Goal: Transaction & Acquisition: Purchase product/service

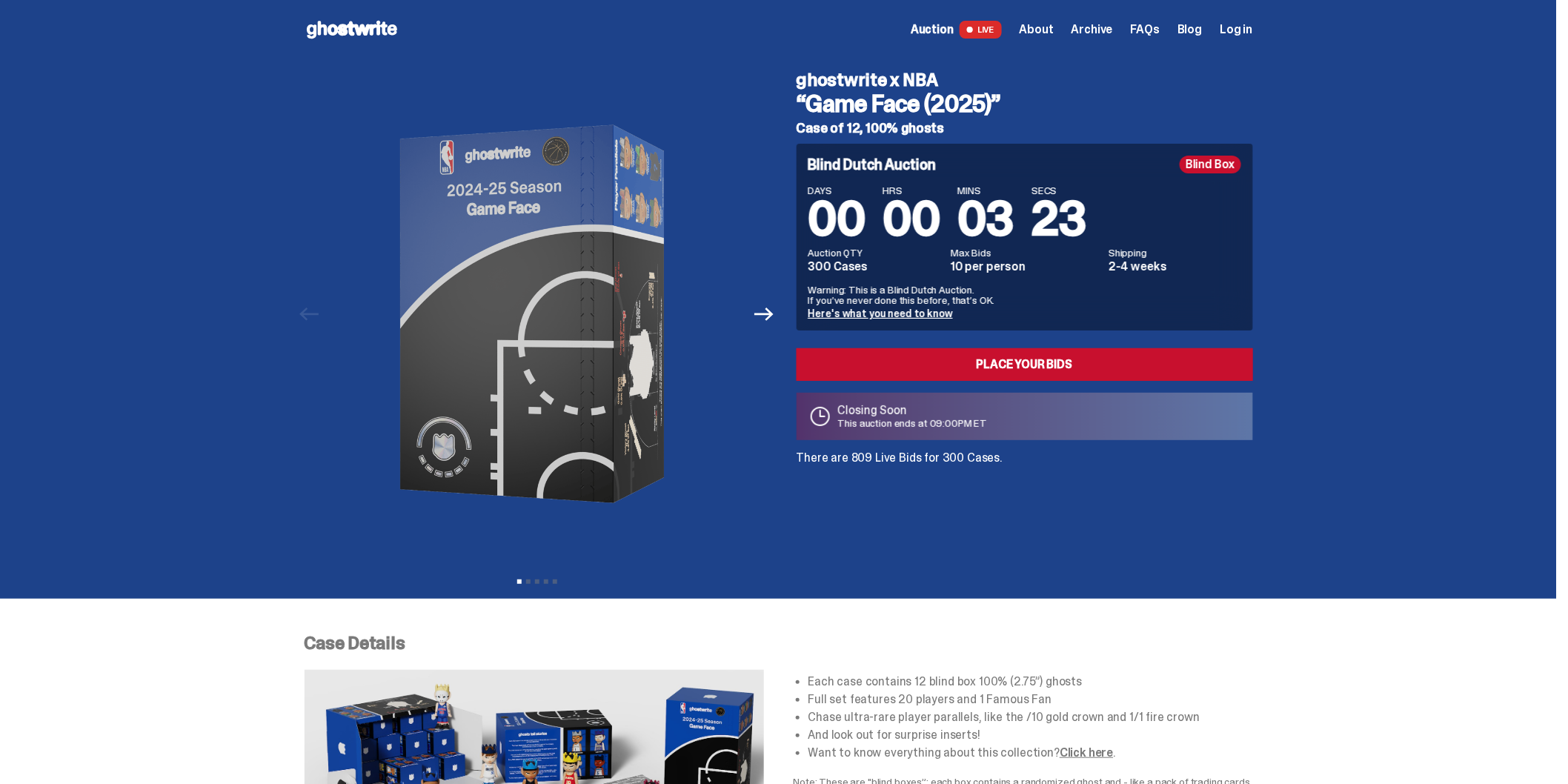
click at [1238, 30] on span "Log in" at bounding box center [1235, 30] width 32 height 12
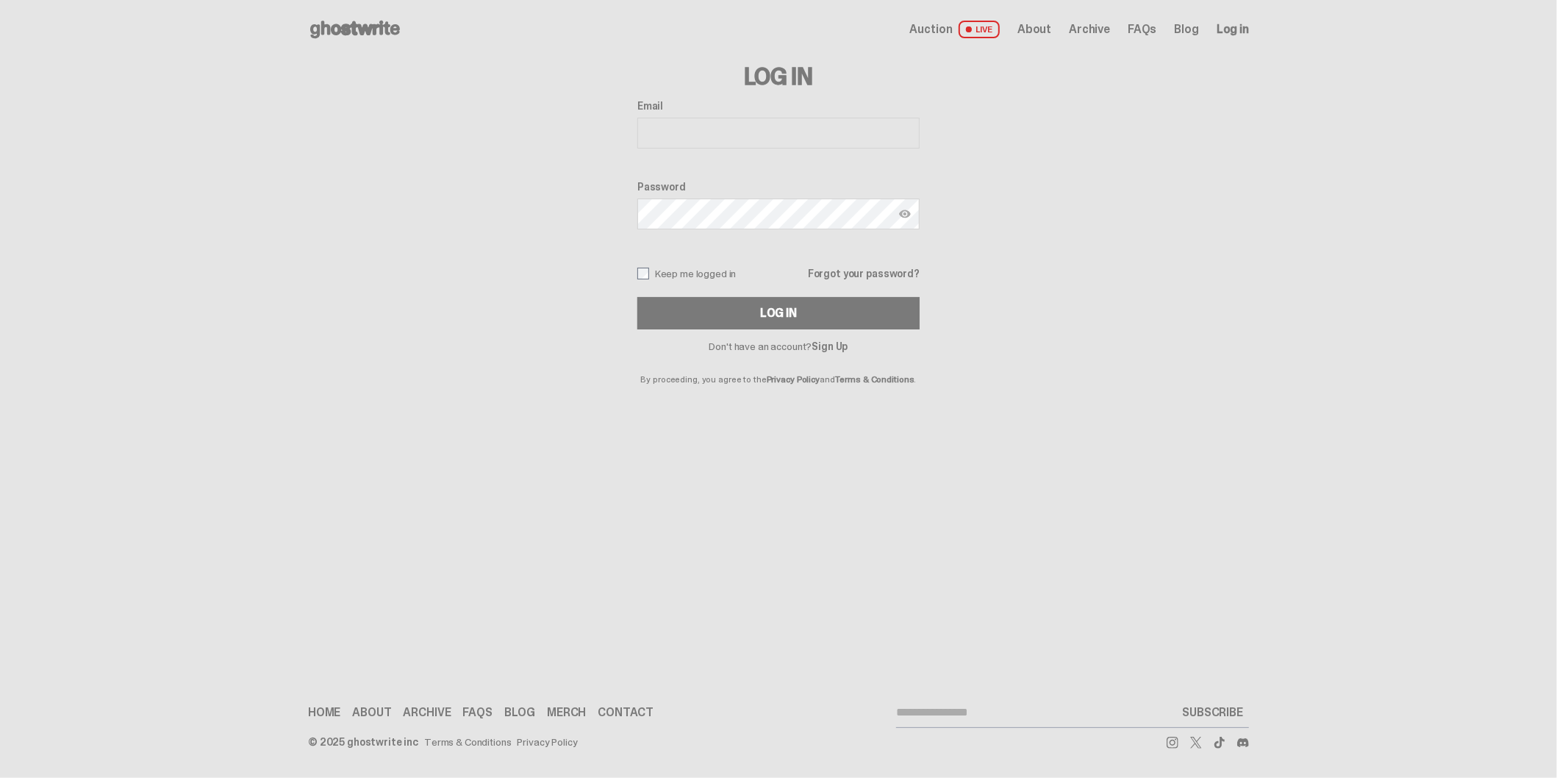
drag, startPoint x: 684, startPoint y: 193, endPoint x: 693, endPoint y: 163, distance: 31.3
click at [685, 192] on div "Password" at bounding box center [778, 206] width 283 height 52
click at [694, 144] on input "Email" at bounding box center [778, 133] width 283 height 31
drag, startPoint x: 753, startPoint y: 125, endPoint x: 753, endPoint y: 132, distance: 7.0
click at [753, 125] on input "Email" at bounding box center [778, 133] width 283 height 31
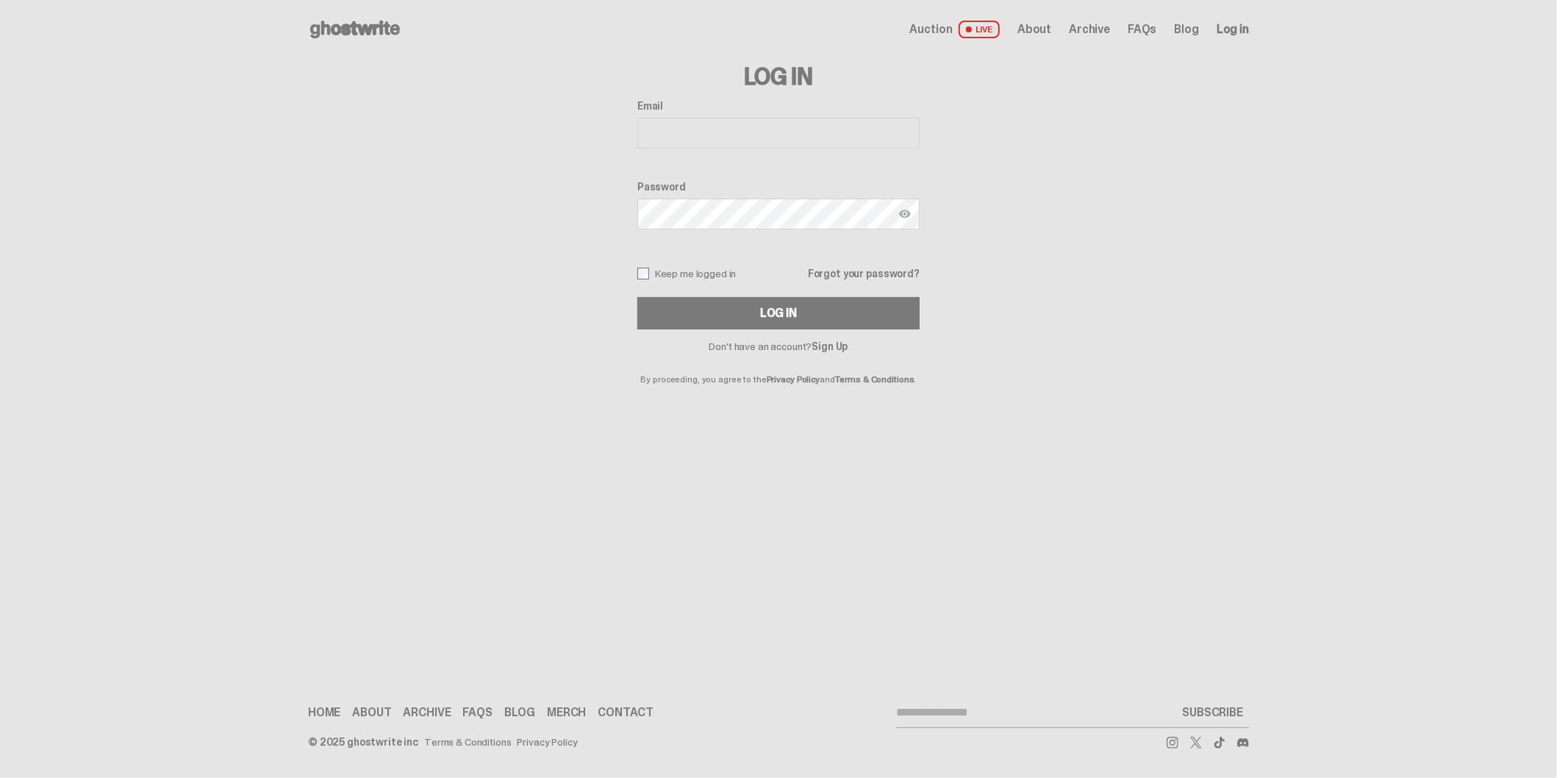
type input "**********"
click at [637, 297] on button "Log In" at bounding box center [778, 313] width 283 height 32
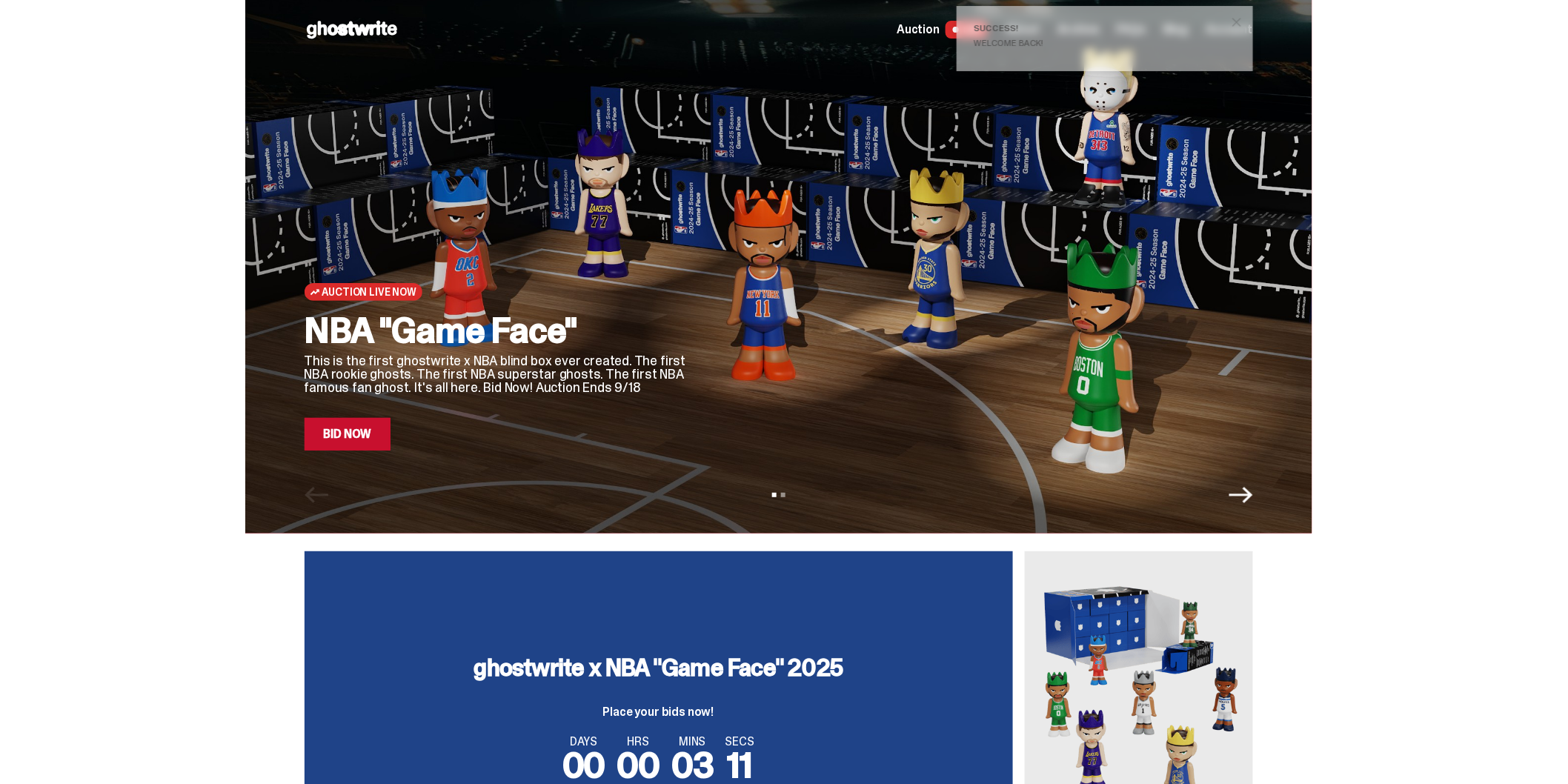
click at [382, 451] on div "Auction Live Now NBA "Game Face" This is the first ghostwrite x NBA blind box e…" at bounding box center [779, 267] width 1067 height 533
click at [386, 440] on link "Bid Now" at bounding box center [347, 434] width 86 height 32
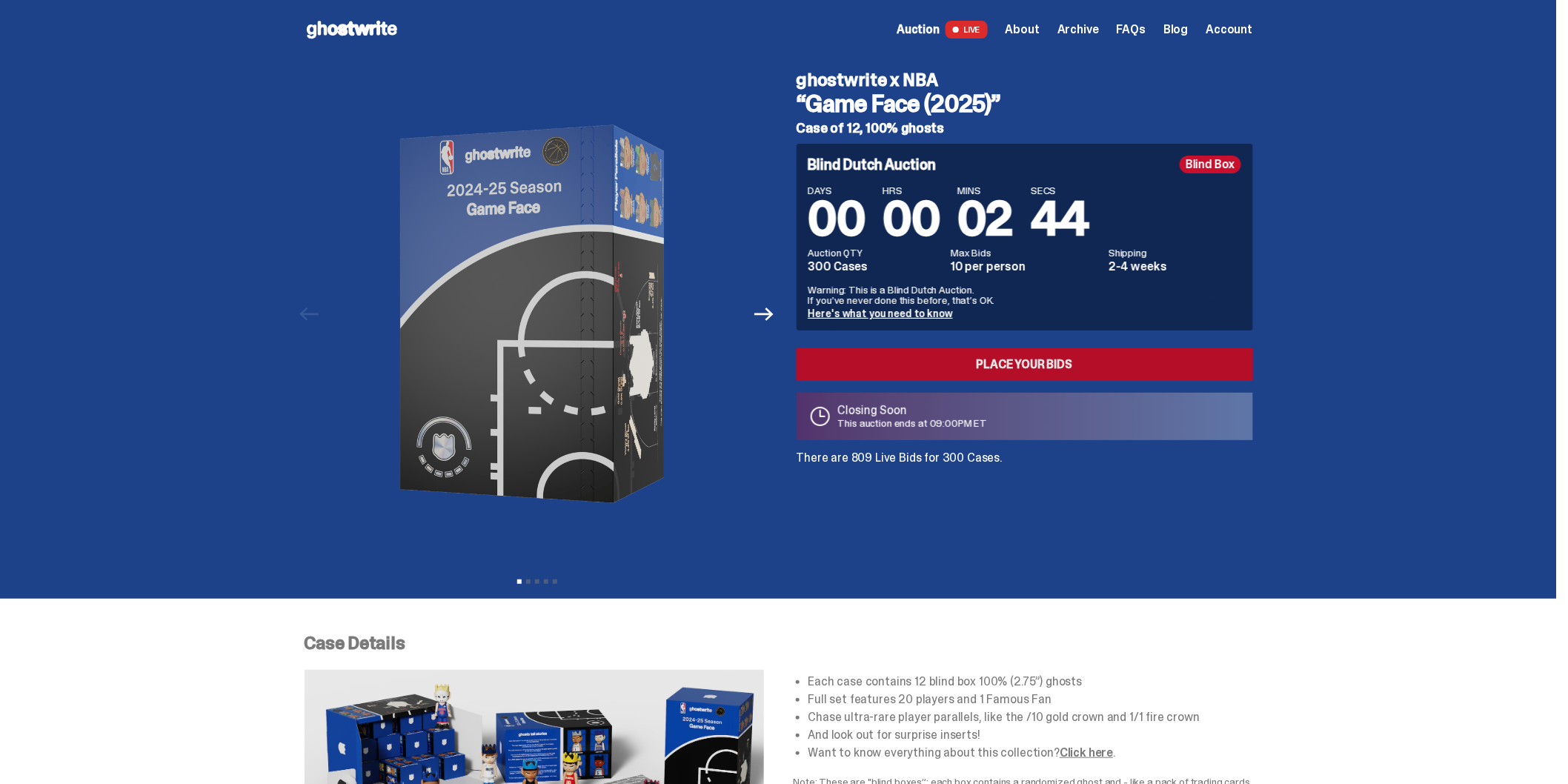
click at [927, 368] on link "Place your Bids" at bounding box center [1025, 364] width 457 height 32
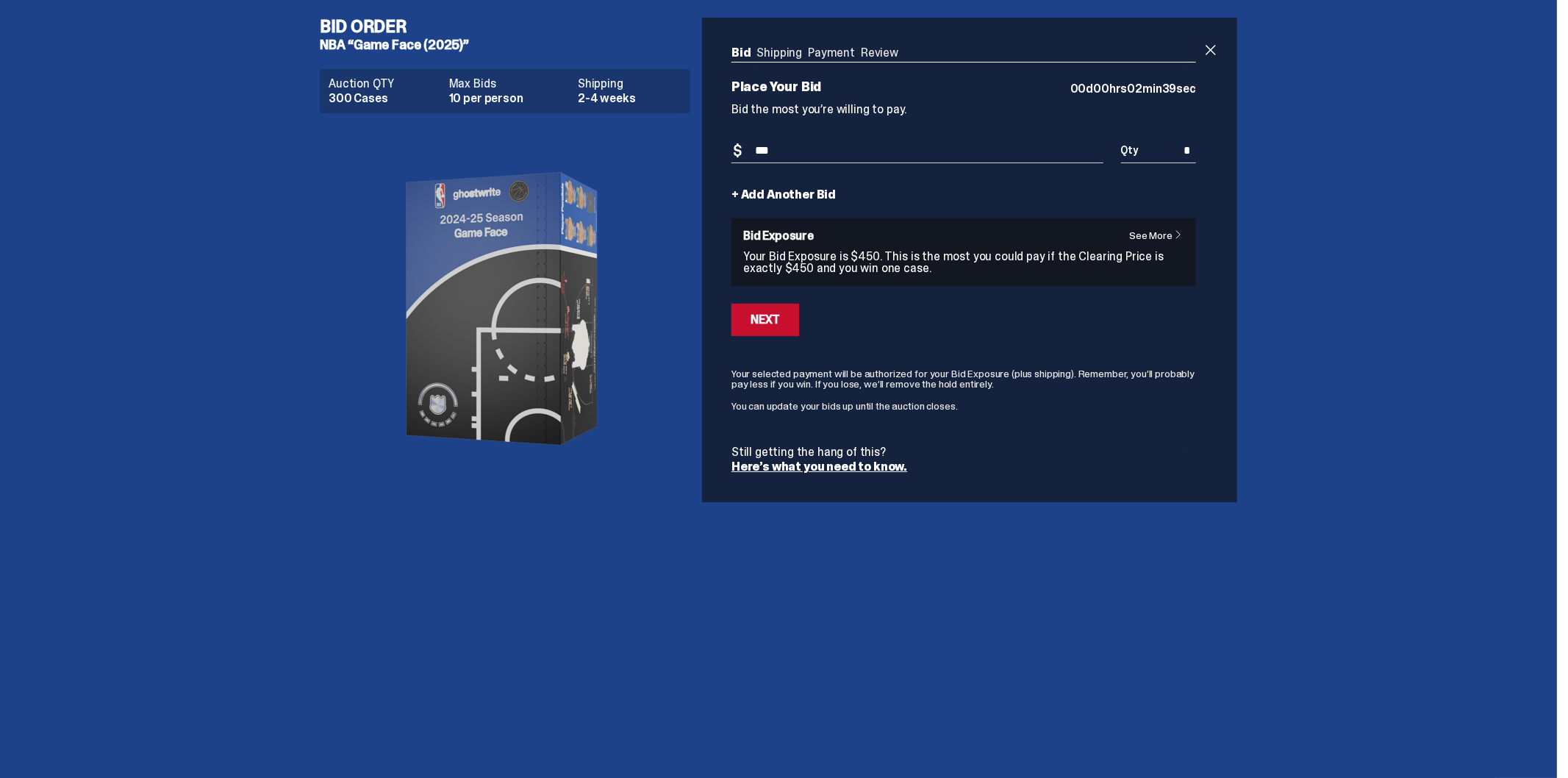
click at [788, 146] on input "***" at bounding box center [917, 151] width 372 height 25
type input "***"
click at [248, 196] on div "Bid Order NBA “Game Face (2025)” Auction QTY 300 Cases Max Bids 10 per person S…" at bounding box center [778, 260] width 1557 height 520
click at [153, 311] on div "Bid Order NBA “Game Face (2025)” Auction QTY 300 Cases Max Bids 10 per person S…" at bounding box center [778, 260] width 1557 height 520
click at [769, 314] on div "Next" at bounding box center [765, 320] width 30 height 12
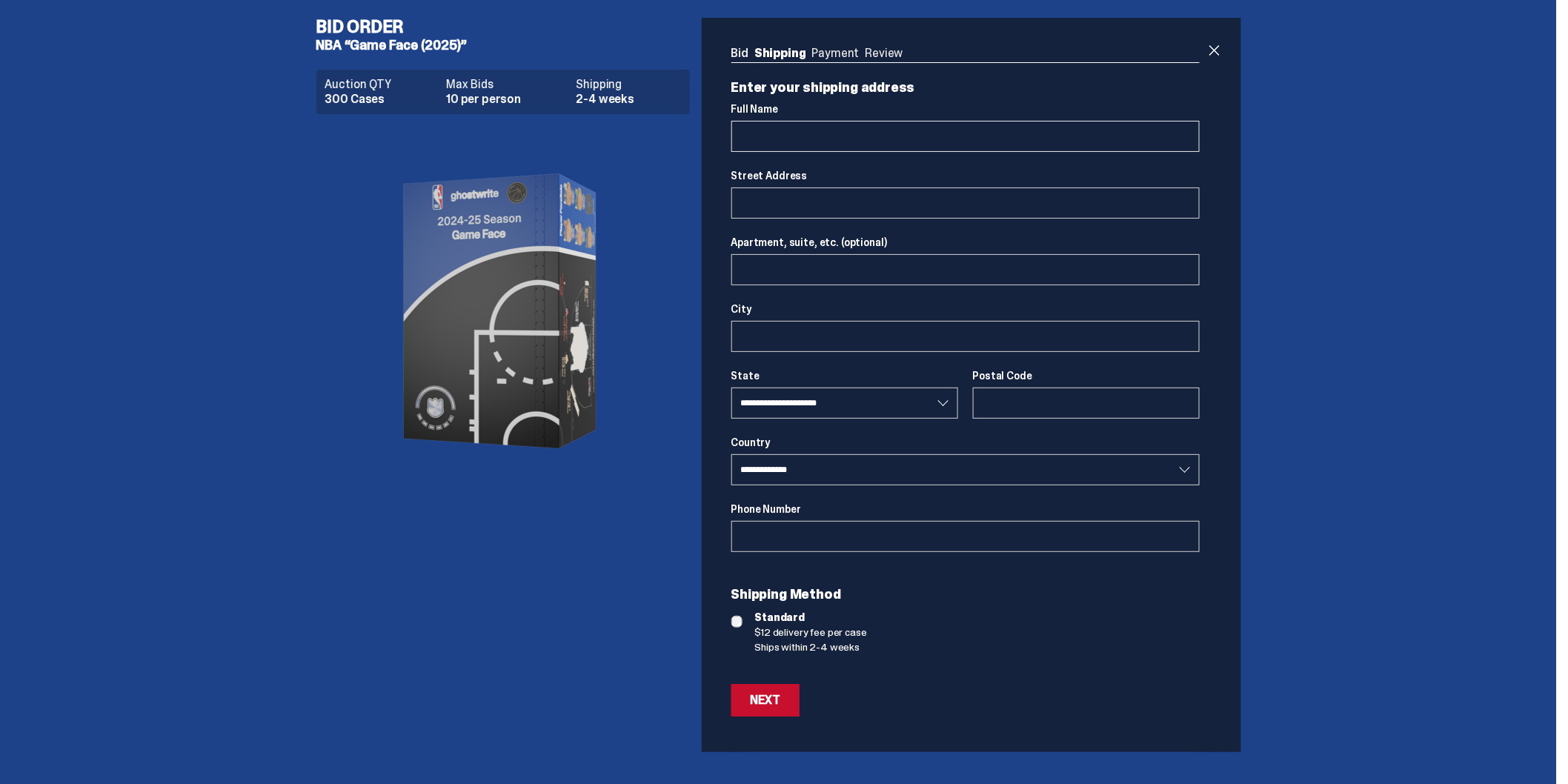
click at [840, 127] on input "Full Name" at bounding box center [965, 136] width 469 height 31
type input "**********"
type input "******"
select select "**"
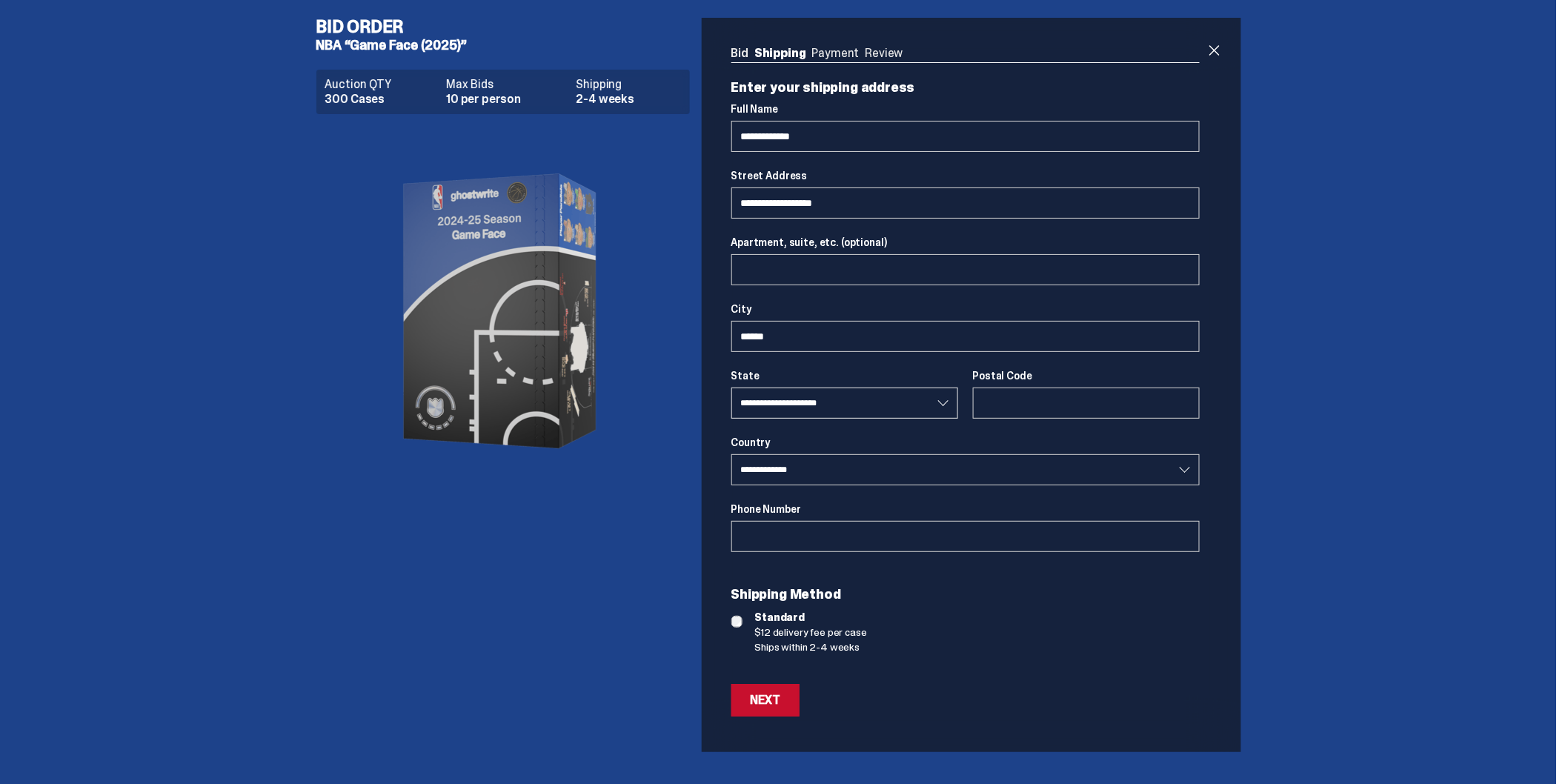
type input "*****"
type input "**********"
select select "**"
type input "**********"
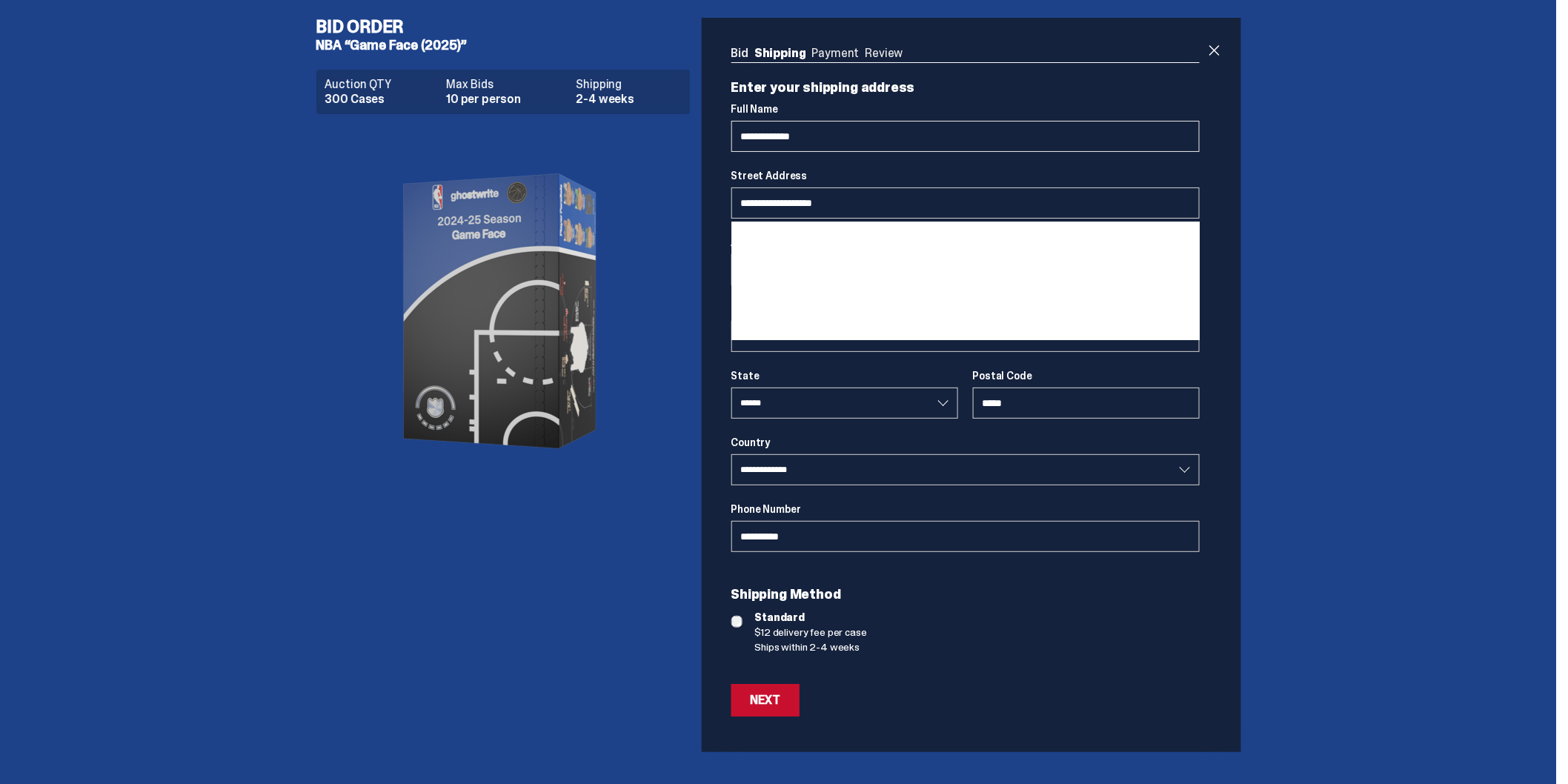
drag, startPoint x: 782, startPoint y: 136, endPoint x: 917, endPoint y: 141, distance: 135.1
click at [782, 136] on input "**********" at bounding box center [965, 136] width 469 height 31
type input "**********"
select select "**"
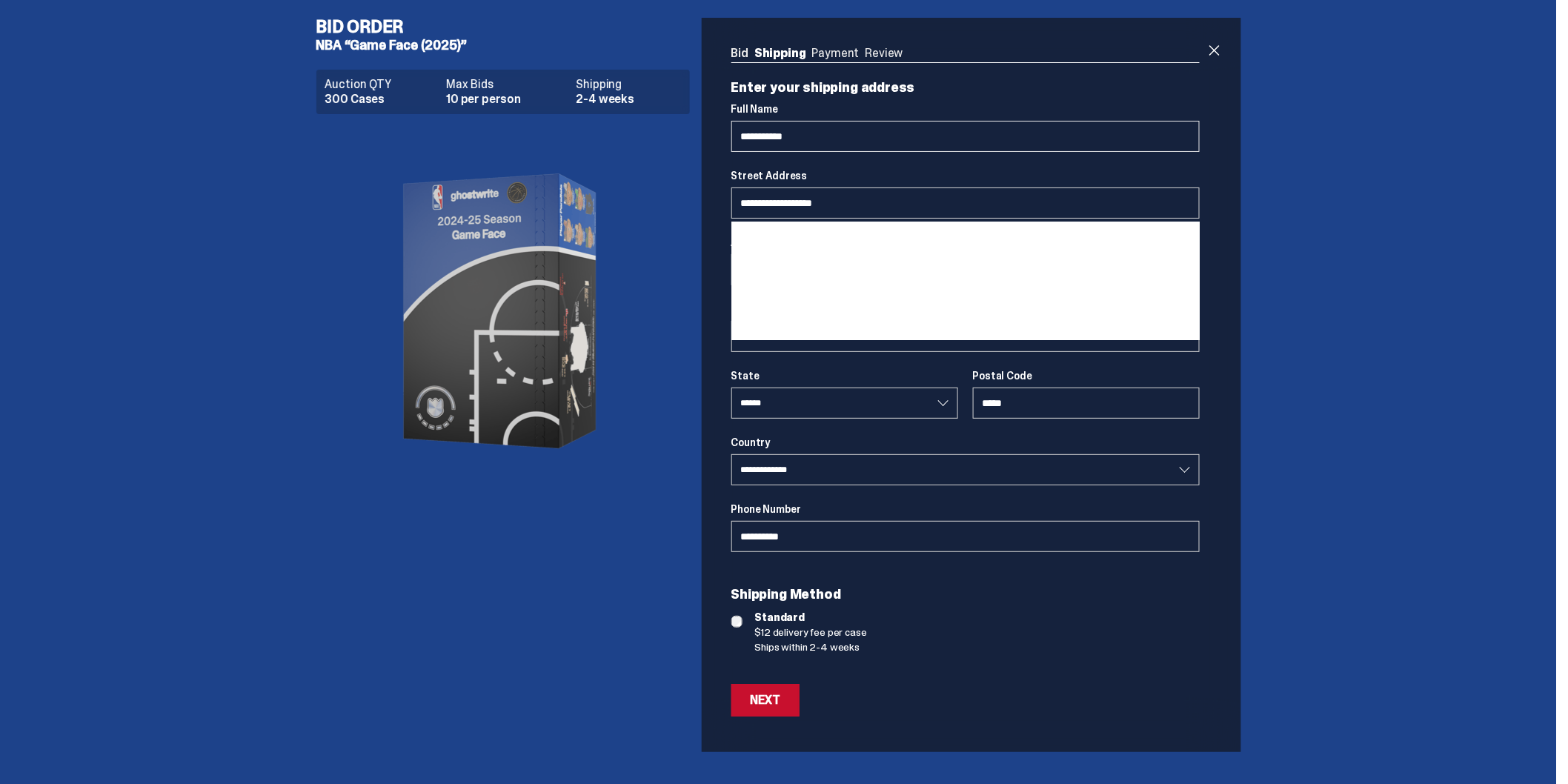
type input "**********"
click at [425, 504] on div "Auction QTY 300 Cases Max Bids 10 per person Shipping 2-4 weeks" at bounding box center [509, 440] width 386 height 752
drag, startPoint x: 410, startPoint y: 587, endPoint x: 479, endPoint y: 566, distance: 72.1
click at [411, 587] on div "Auction QTY 300 Cases Max Bids 10 per person Shipping 2-4 weeks" at bounding box center [509, 440] width 386 height 752
drag, startPoint x: 1062, startPoint y: 186, endPoint x: 1158, endPoint y: 208, distance: 98.5
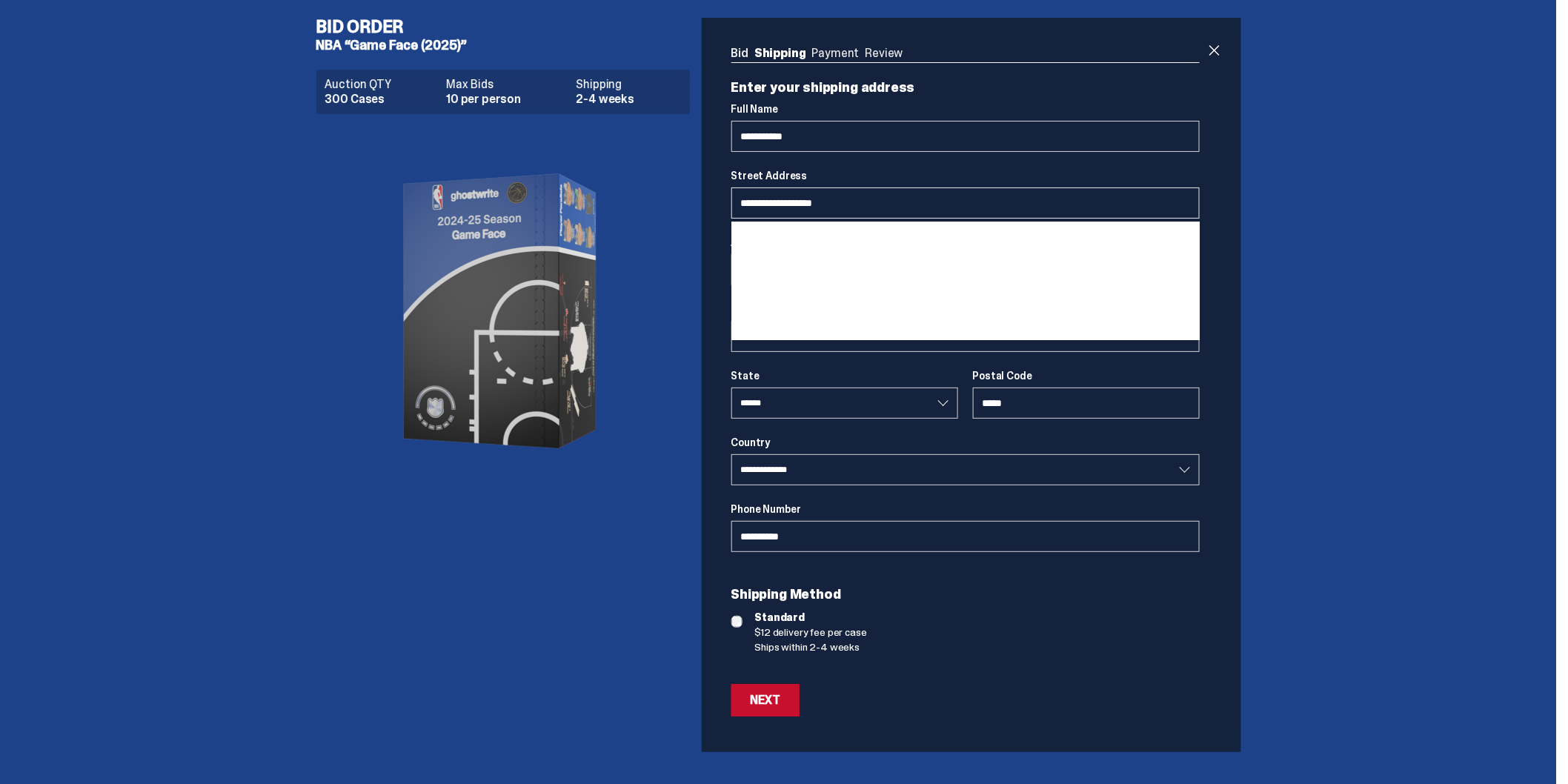
click at [1063, 186] on div "**********" at bounding box center [965, 193] width 469 height 49
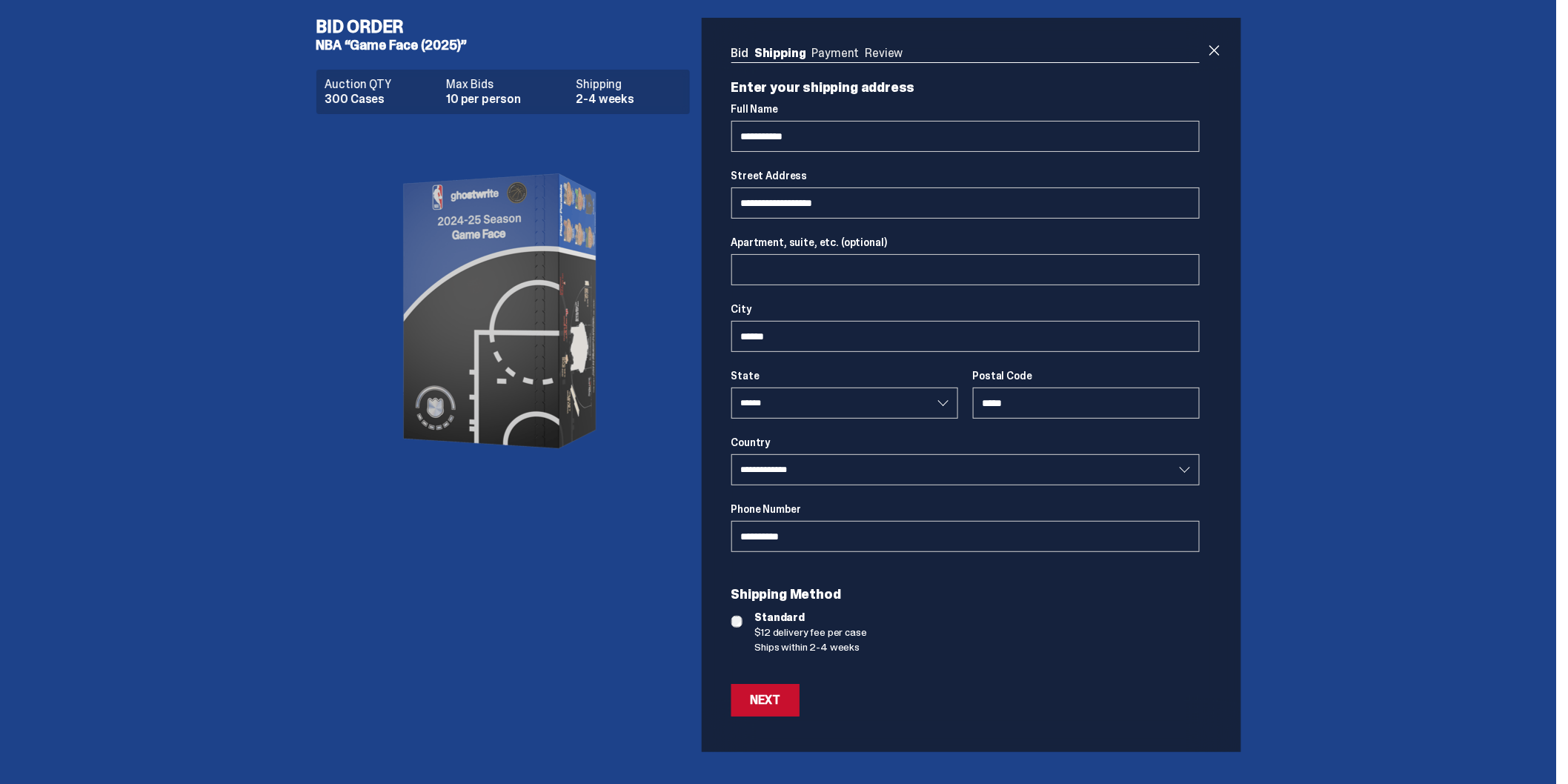
click at [1427, 256] on div "Bid Order NBA “Game Face (2025)” Auction QTY 300 Cases Max Bids 10 per person S…" at bounding box center [778, 385] width 1557 height 769
click at [770, 701] on div "Next" at bounding box center [765, 700] width 30 height 12
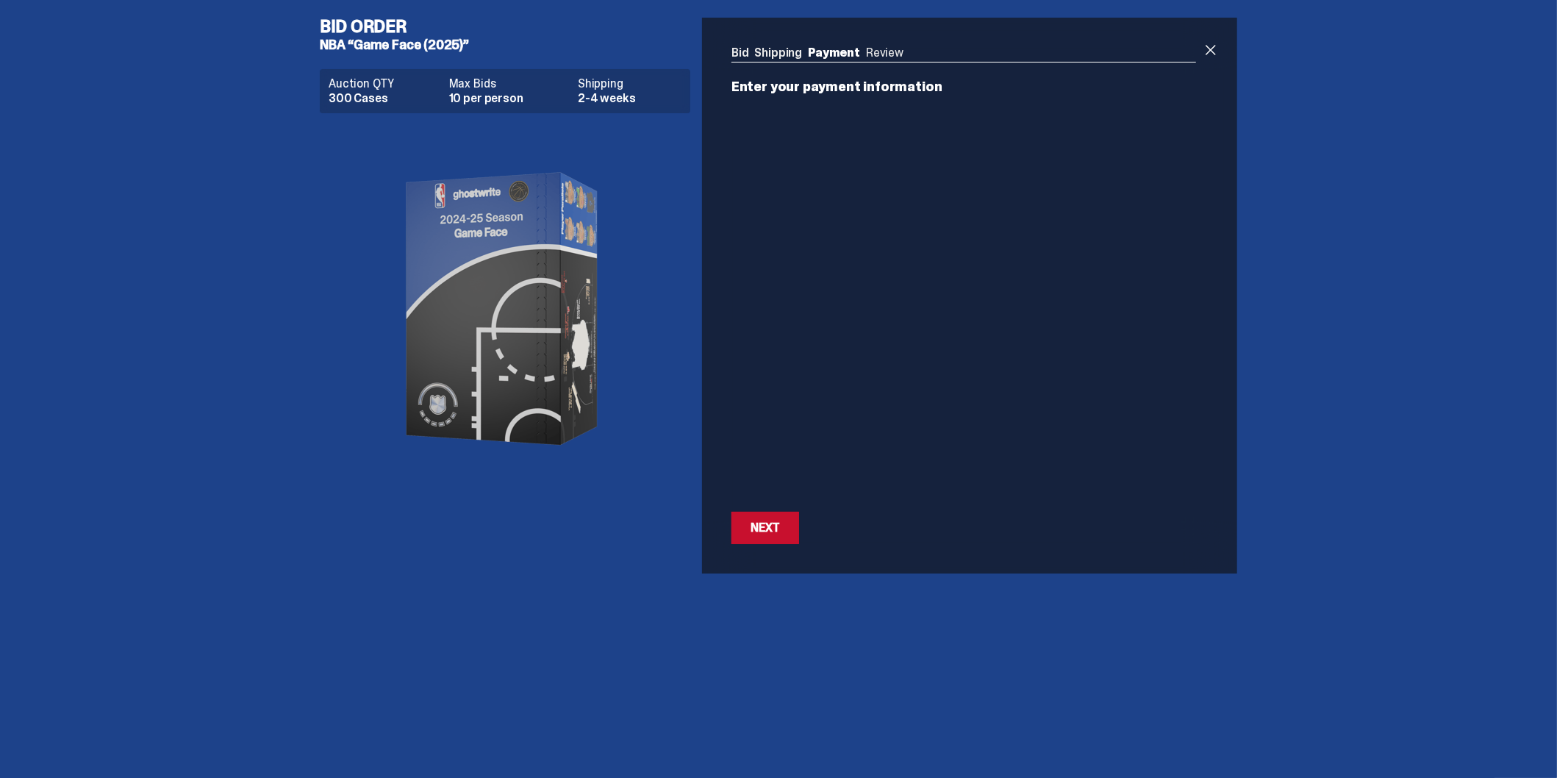
drag, startPoint x: 725, startPoint y: 752, endPoint x: 730, endPoint y: 745, distance: 8.6
click at [725, 752] on div "Bid Order NBA “Game Face (2025)” Auction QTY 300 Cases Max Bids 10 per person S…" at bounding box center [778, 389] width 1557 height 778
click at [873, 672] on div "Bid Order NBA “Game Face (2025)” Auction QTY 300 Cases Max Bids 10 per person S…" at bounding box center [778, 389] width 1557 height 778
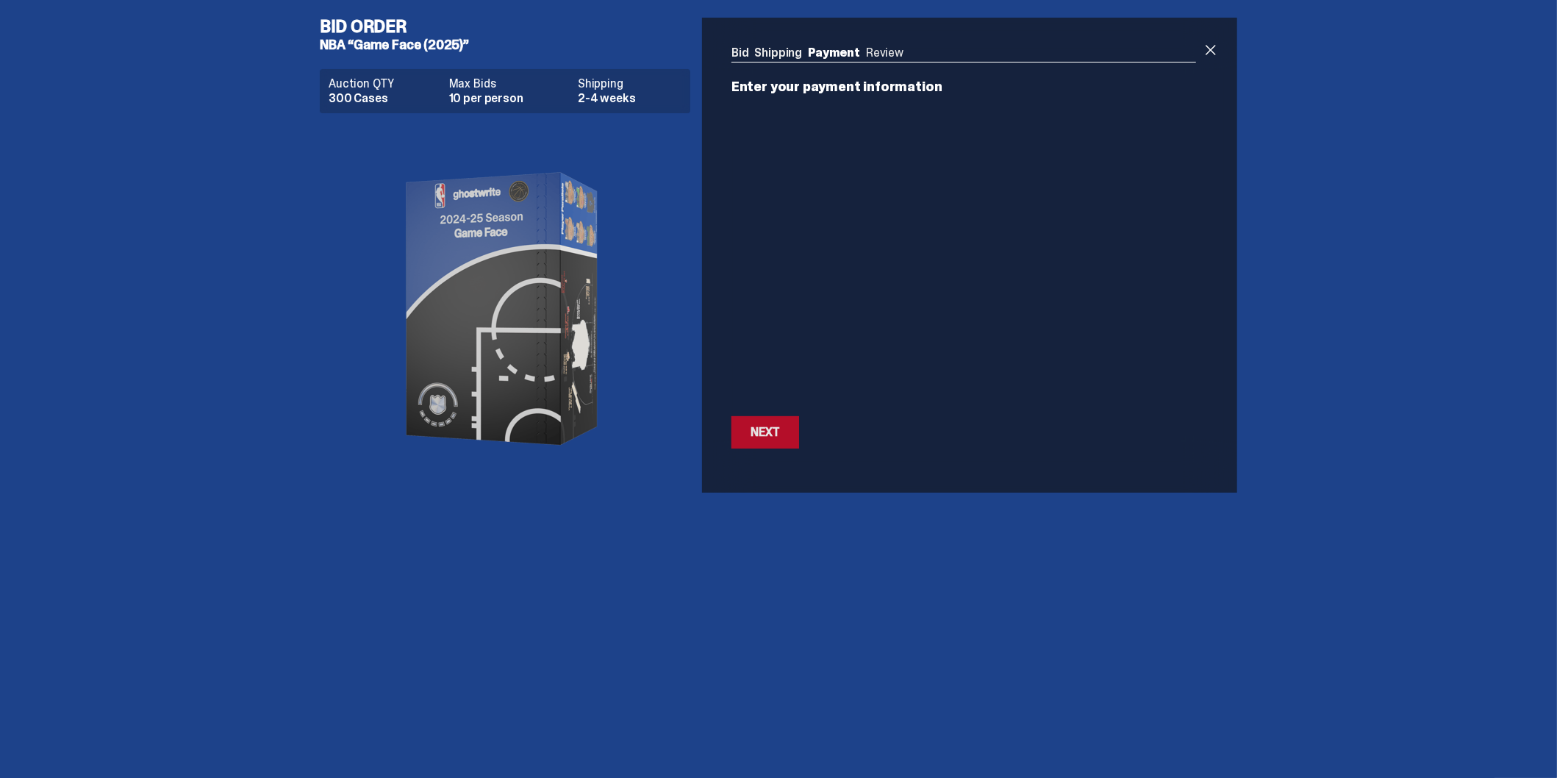
click at [769, 431] on div "Next" at bounding box center [765, 433] width 30 height 12
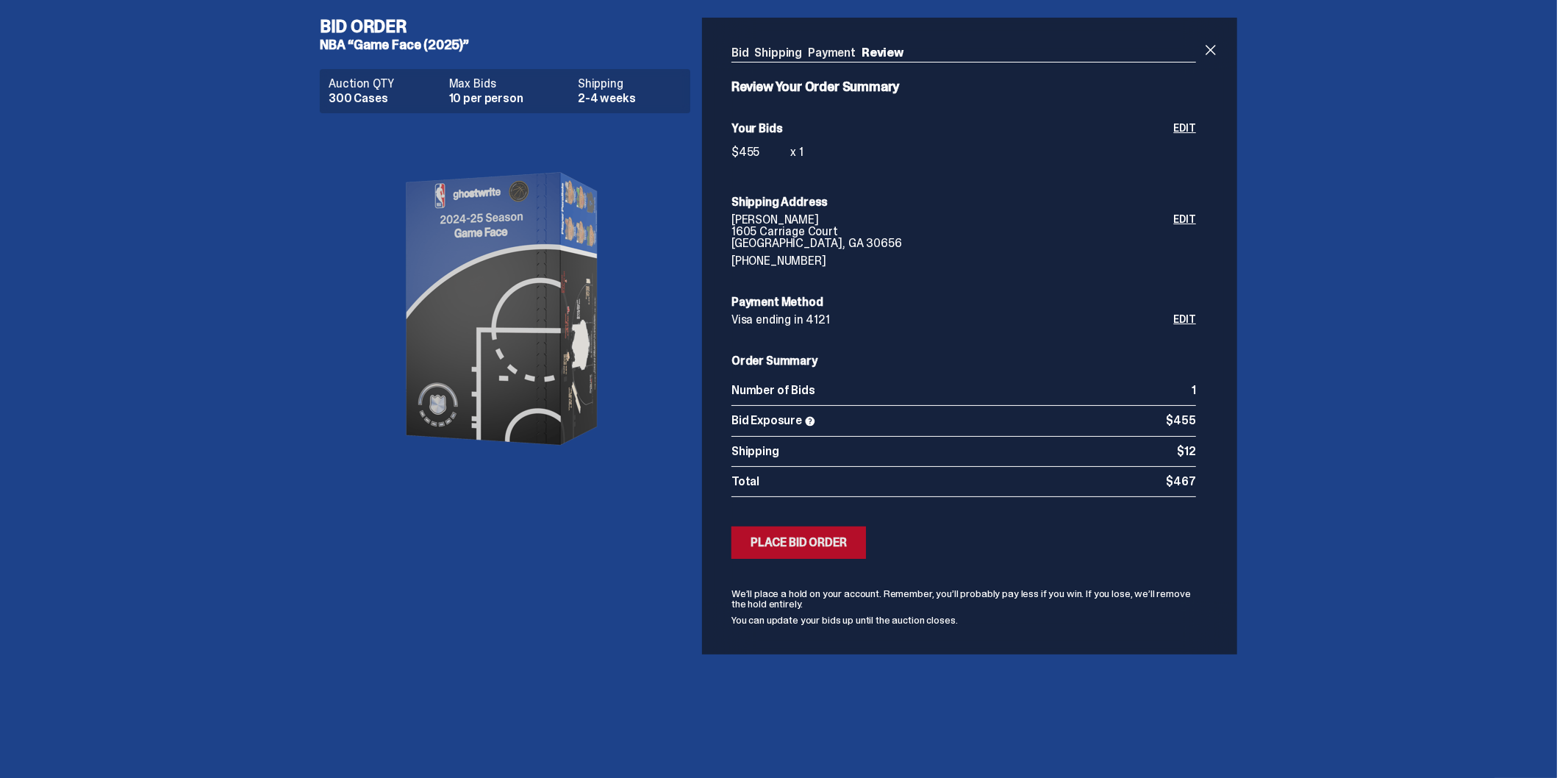
click at [774, 541] on div "Place Bid Order" at bounding box center [799, 543] width 97 height 12
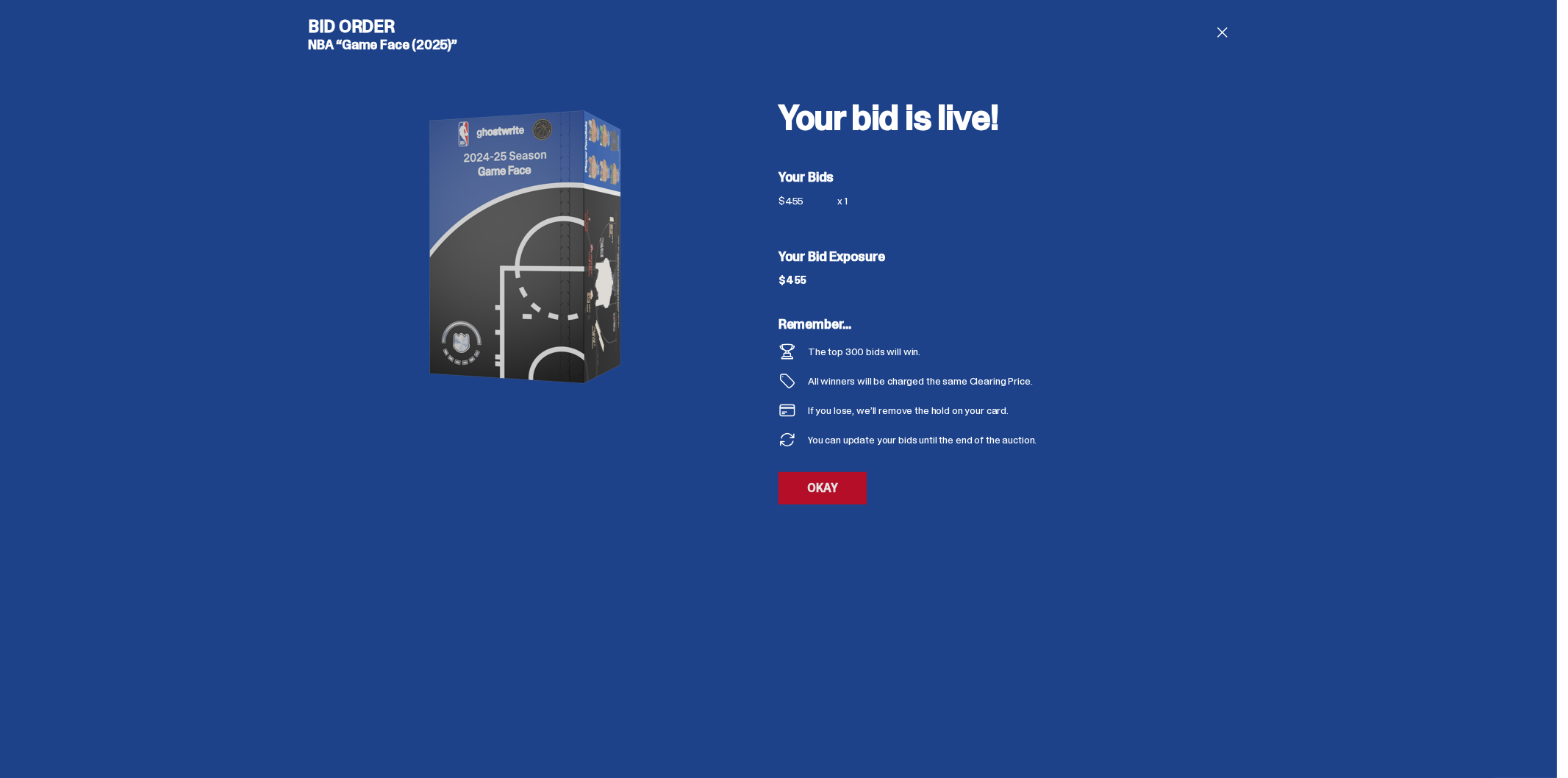
click at [858, 487] on link "OKAY" at bounding box center [823, 488] width 88 height 32
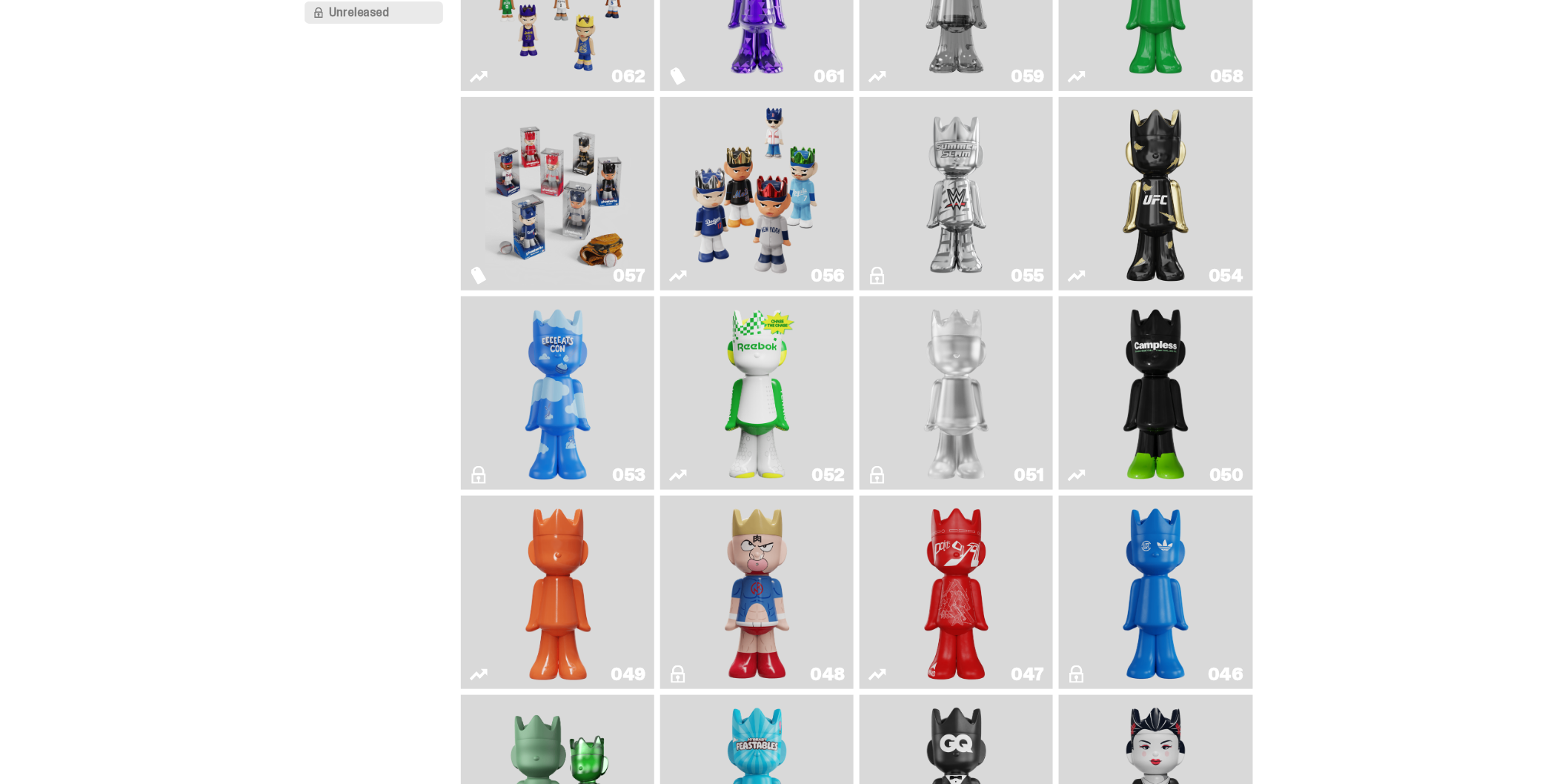
scroll to position [247, 0]
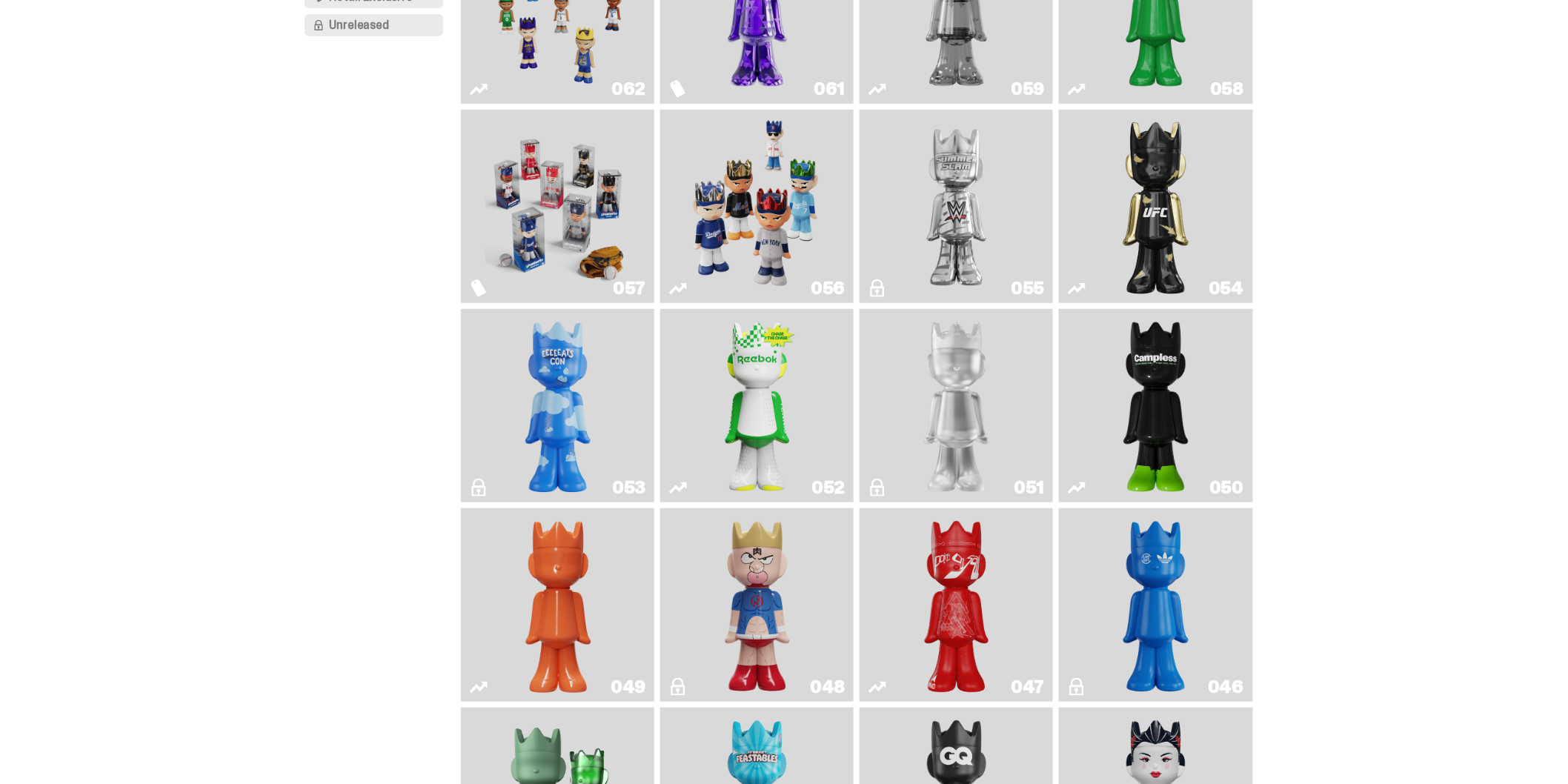
click at [567, 224] on img "Game Face (2025)" at bounding box center [558, 206] width 145 height 181
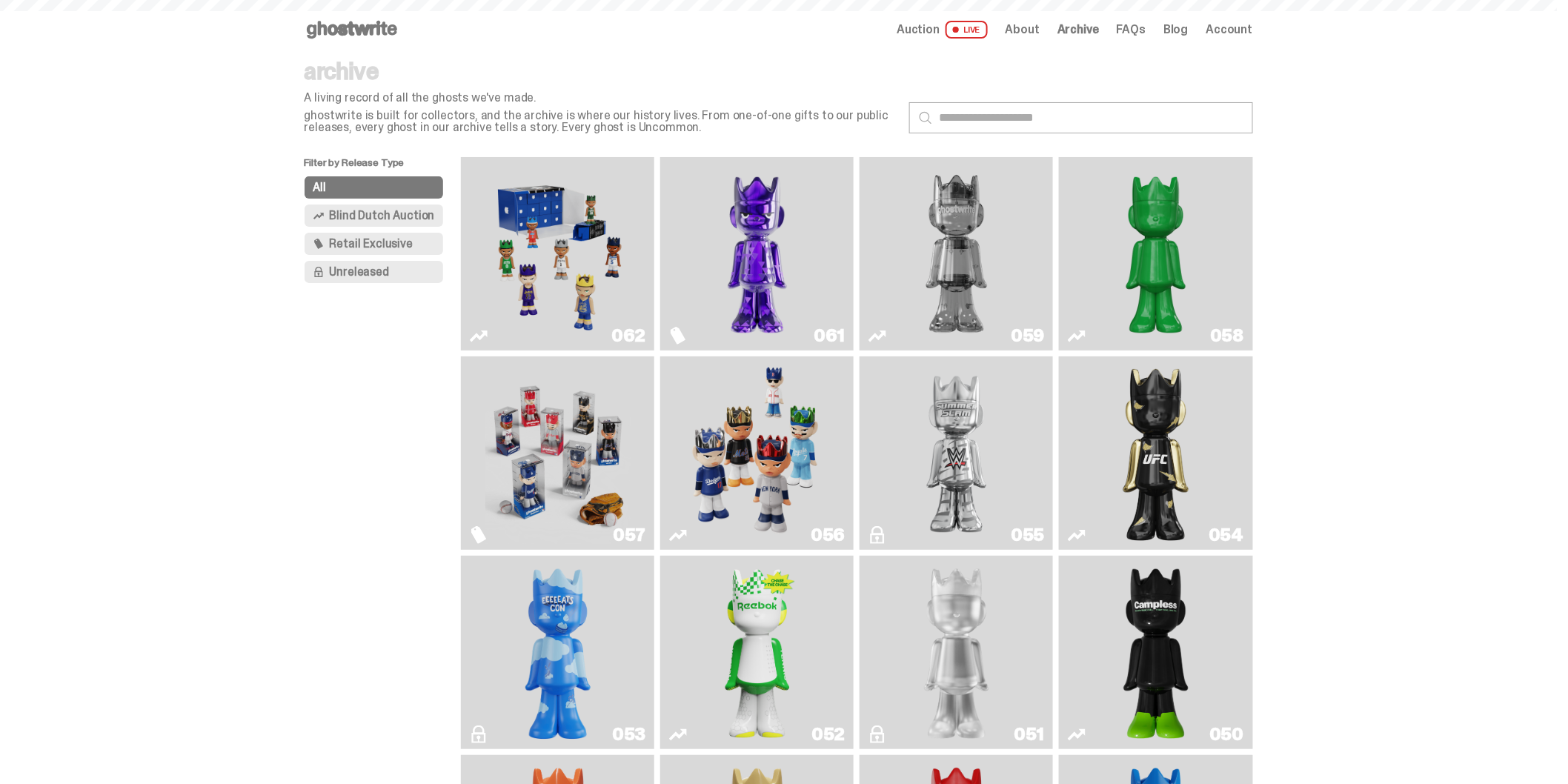
scroll to position [247, 0]
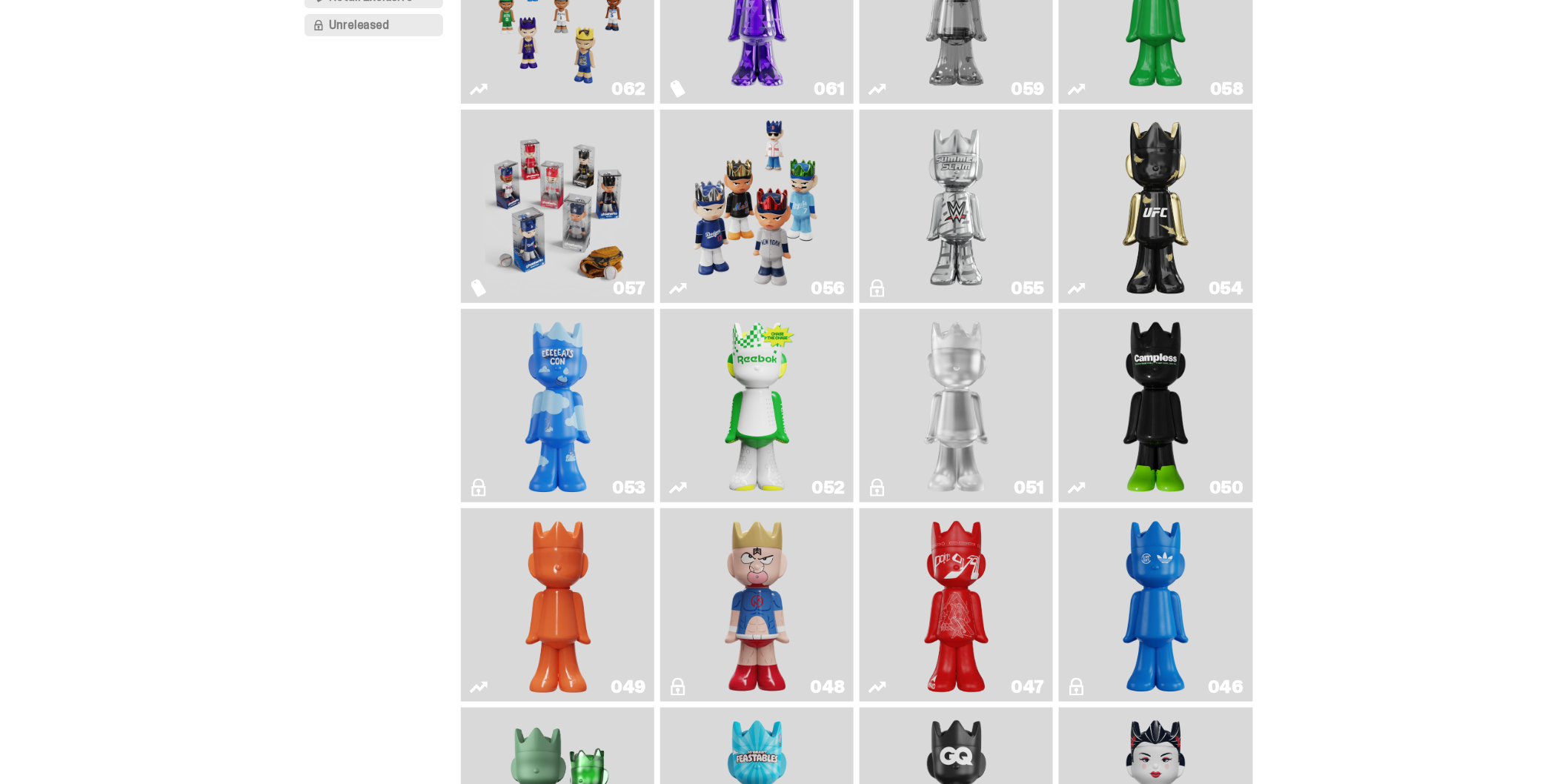
click at [761, 202] on img "Game Face (2025)" at bounding box center [757, 206] width 145 height 181
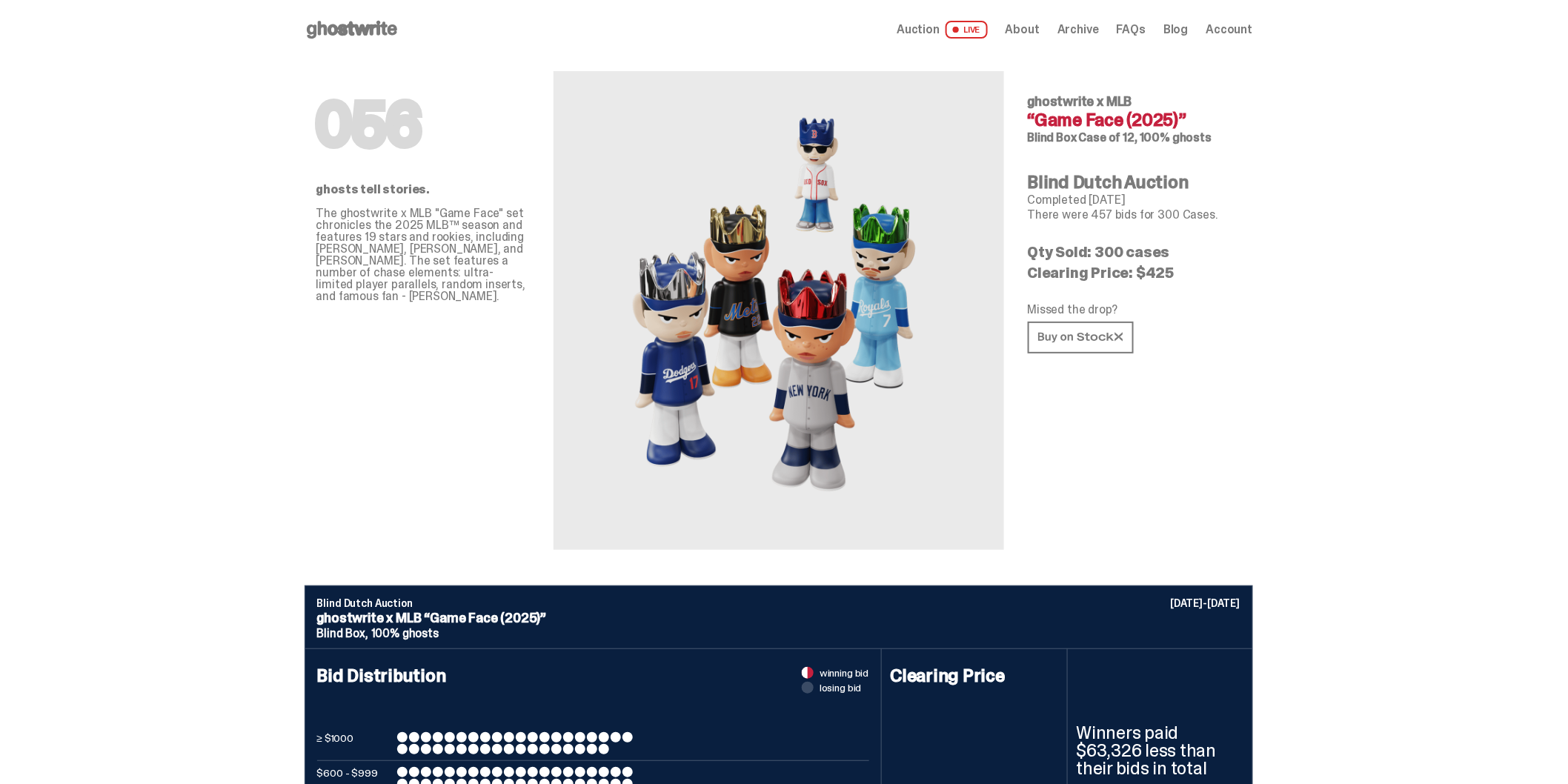
click at [1134, 25] on span "FAQs" at bounding box center [1131, 30] width 29 height 12
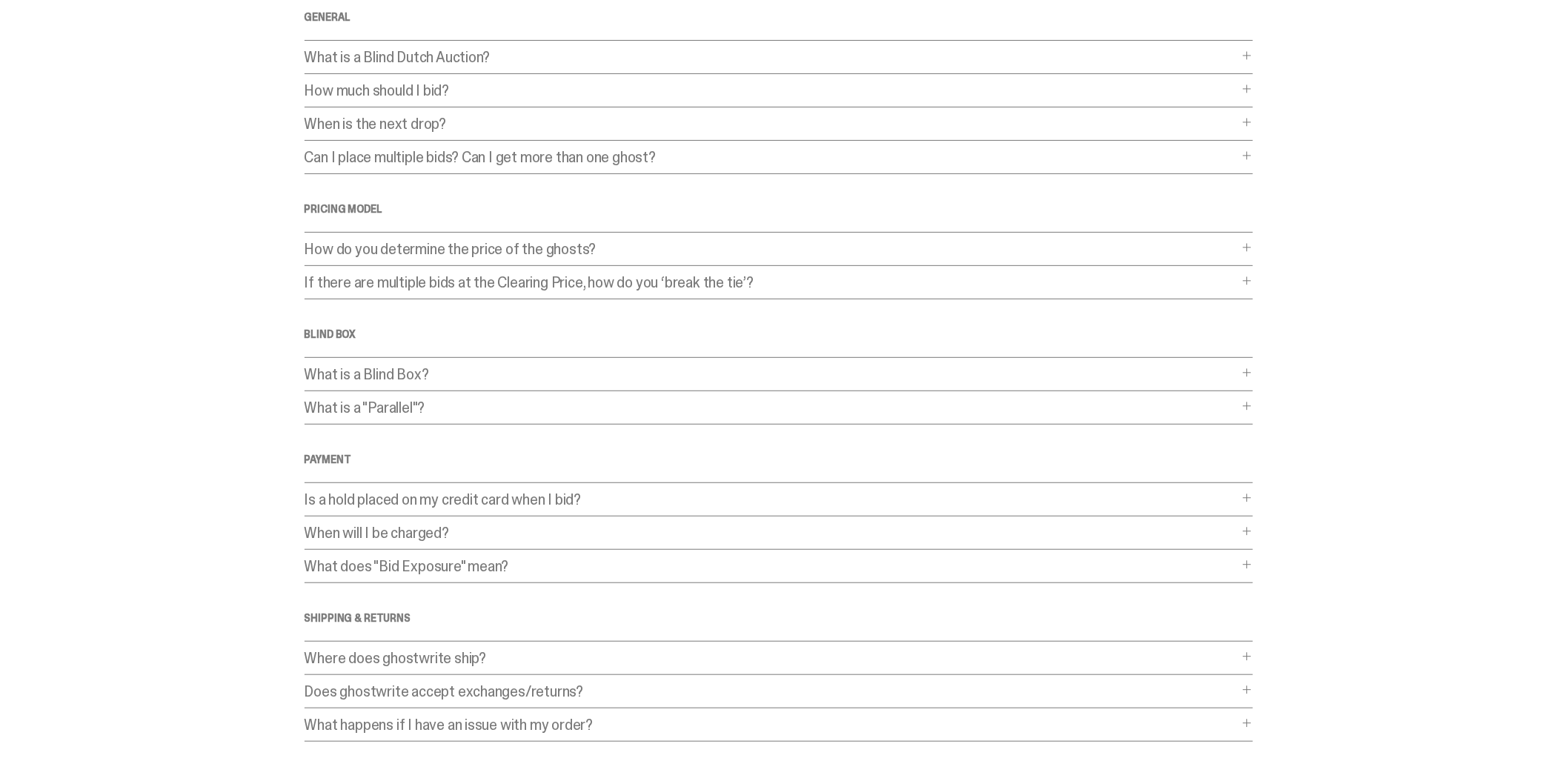
scroll to position [164, 0]
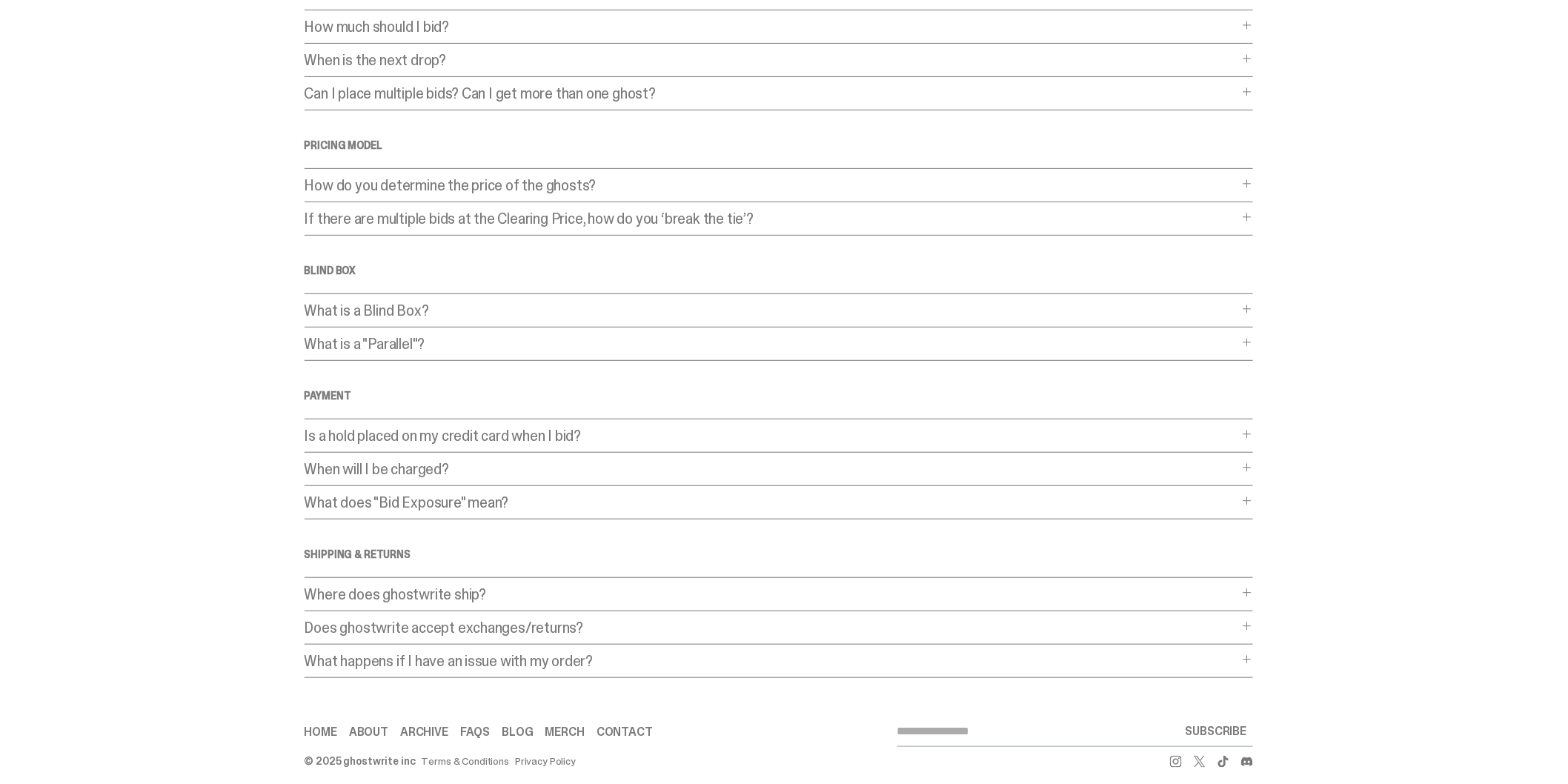
click at [360, 468] on p "When will I be charged?" at bounding box center [771, 469] width 934 height 15
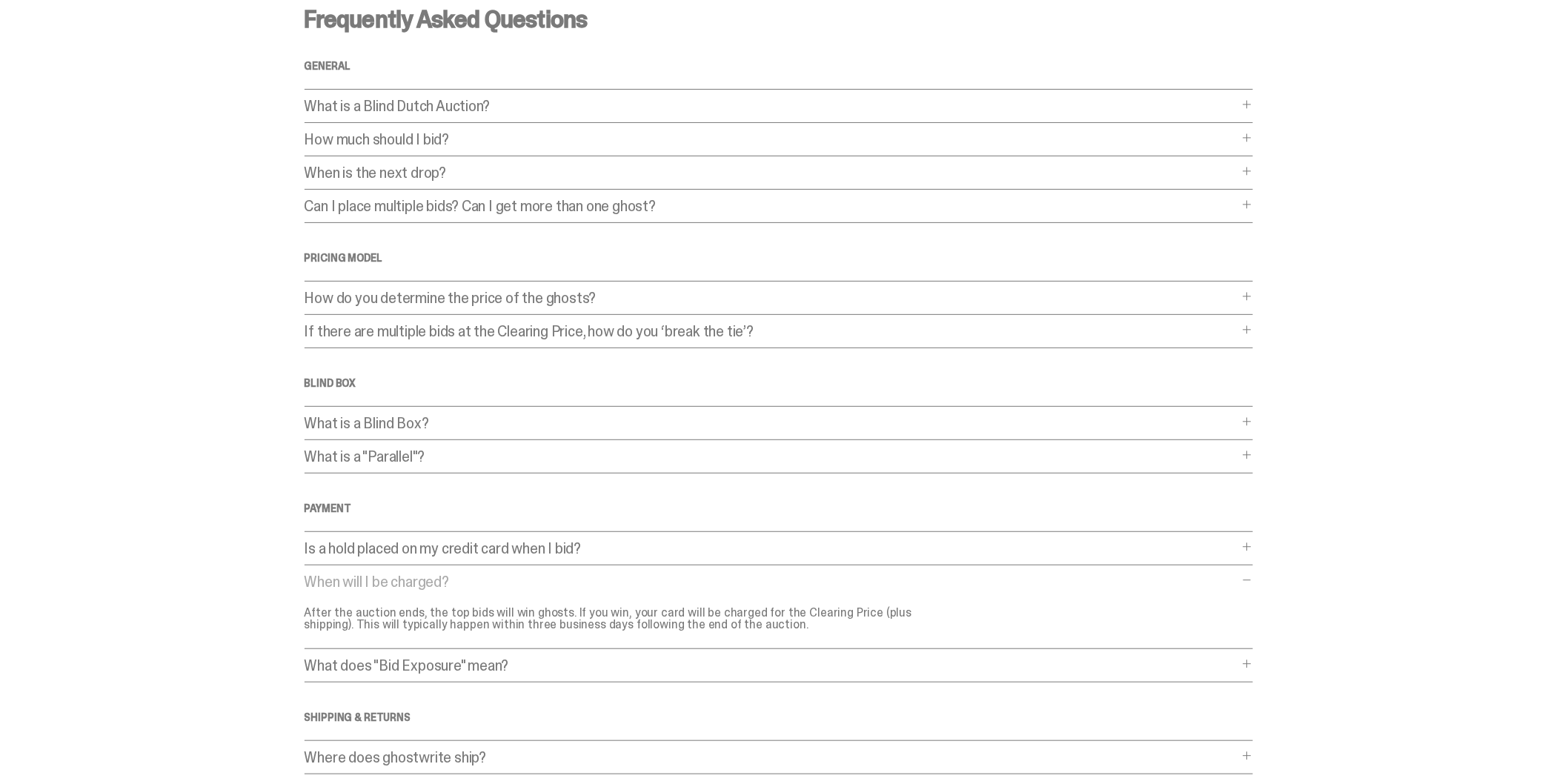
scroll to position [0, 0]
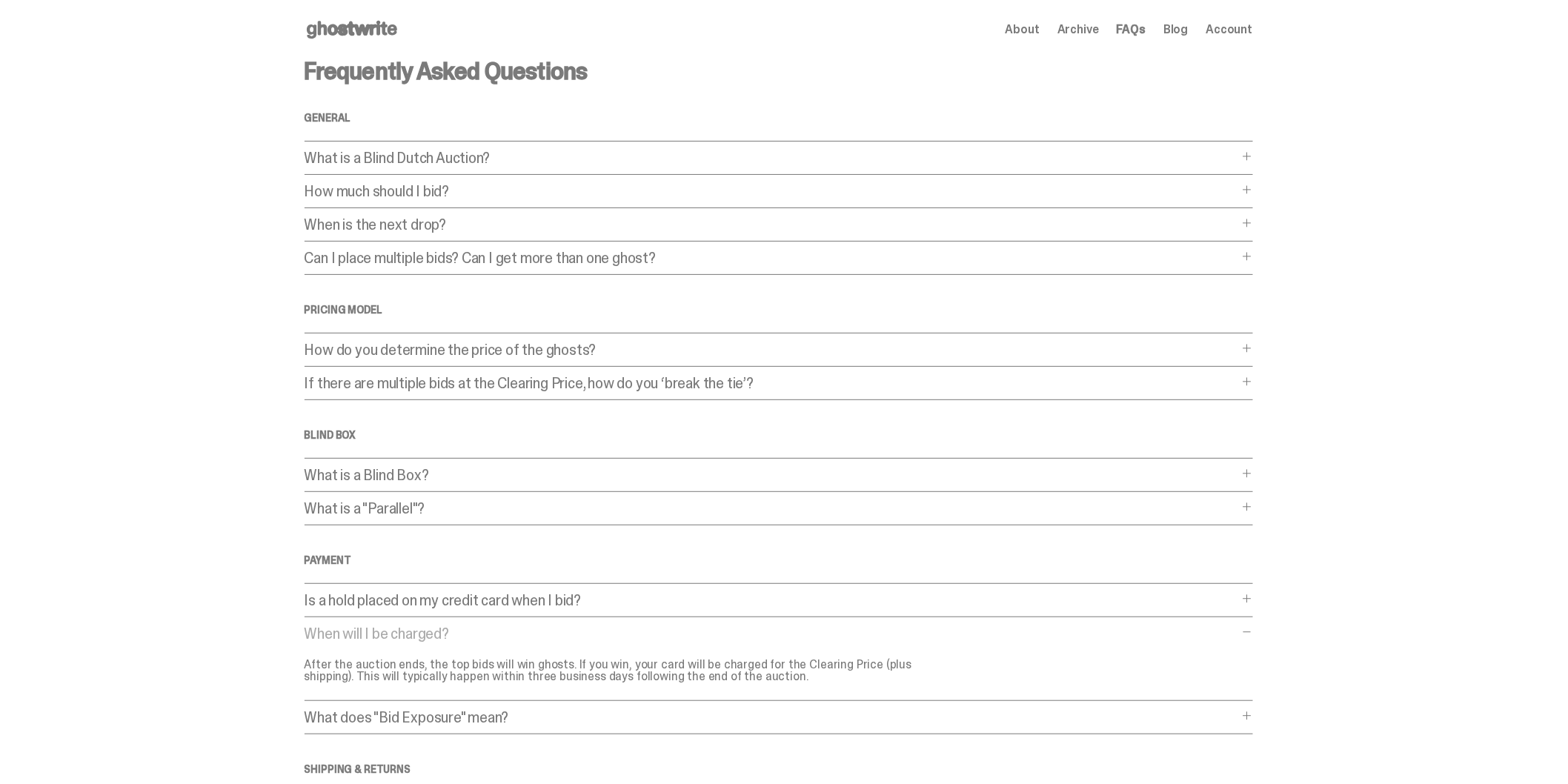
click at [360, 390] on p "If there are multiple bids at the Clearing Price, how do you ‘break the tie’?" at bounding box center [771, 382] width 934 height 15
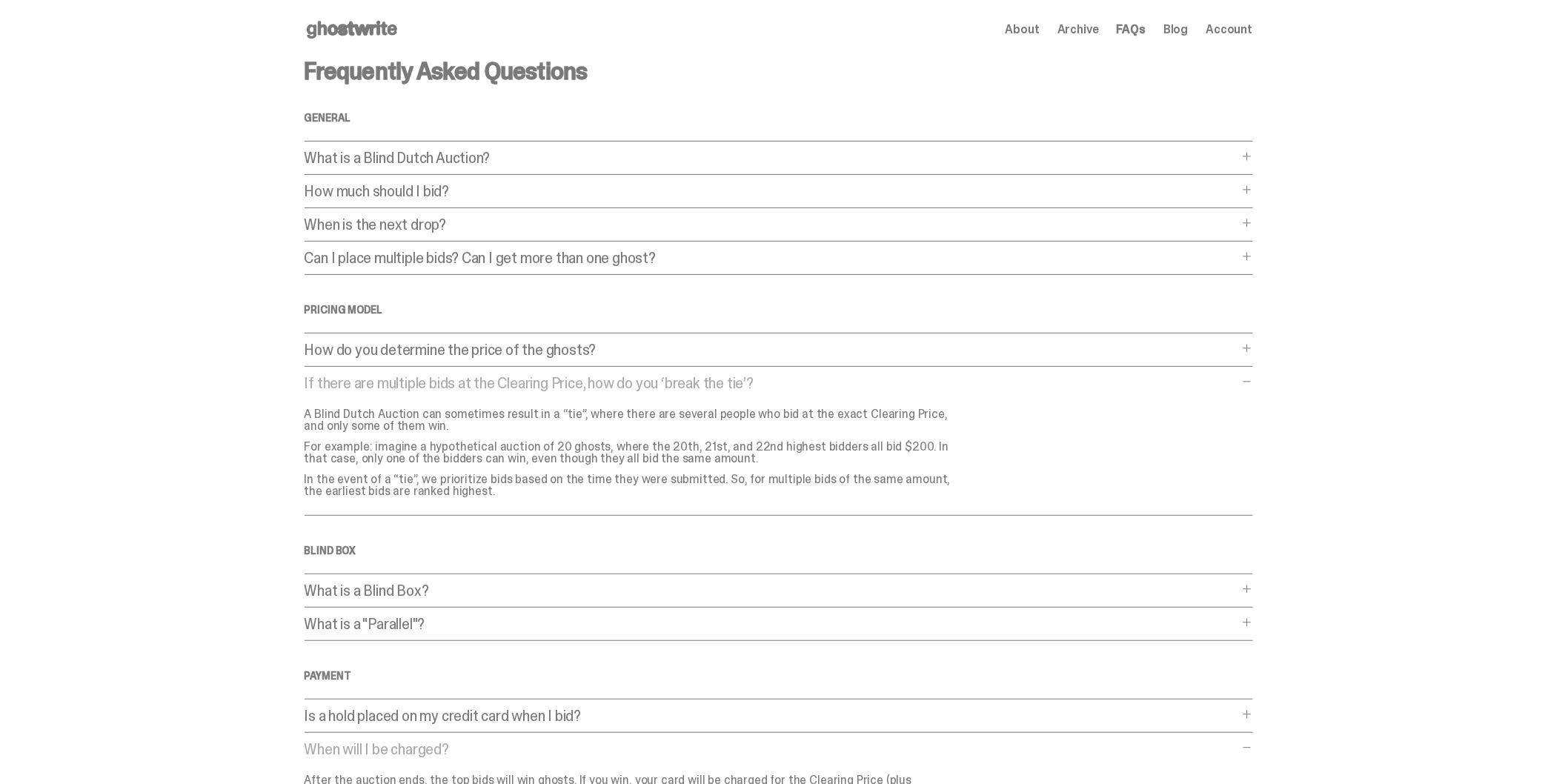
click at [452, 351] on p "How do you determine the price of the ghosts?" at bounding box center [771, 349] width 934 height 15
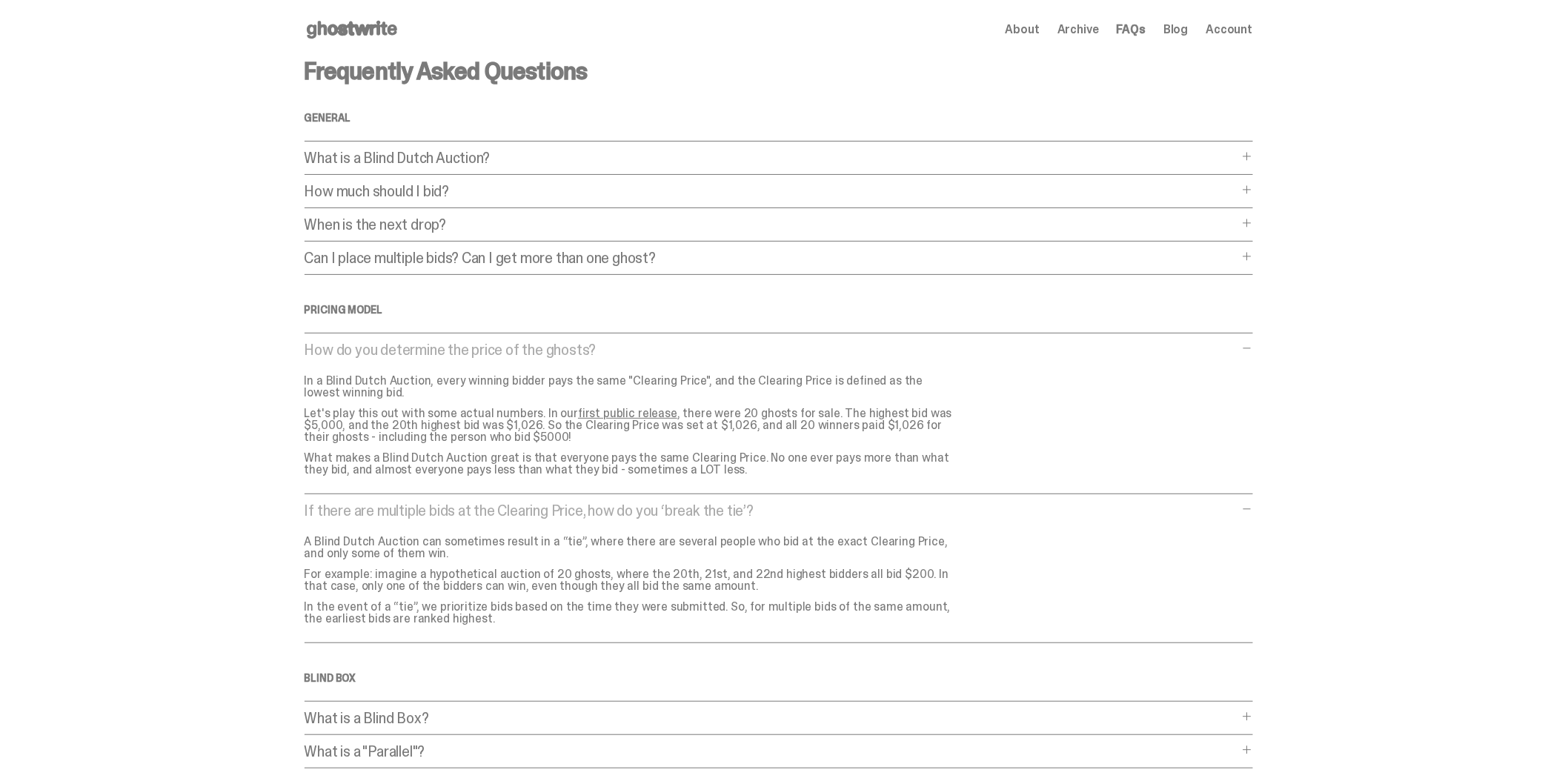
click at [404, 157] on p "What is a Blind Dutch Auction?" at bounding box center [771, 157] width 934 height 15
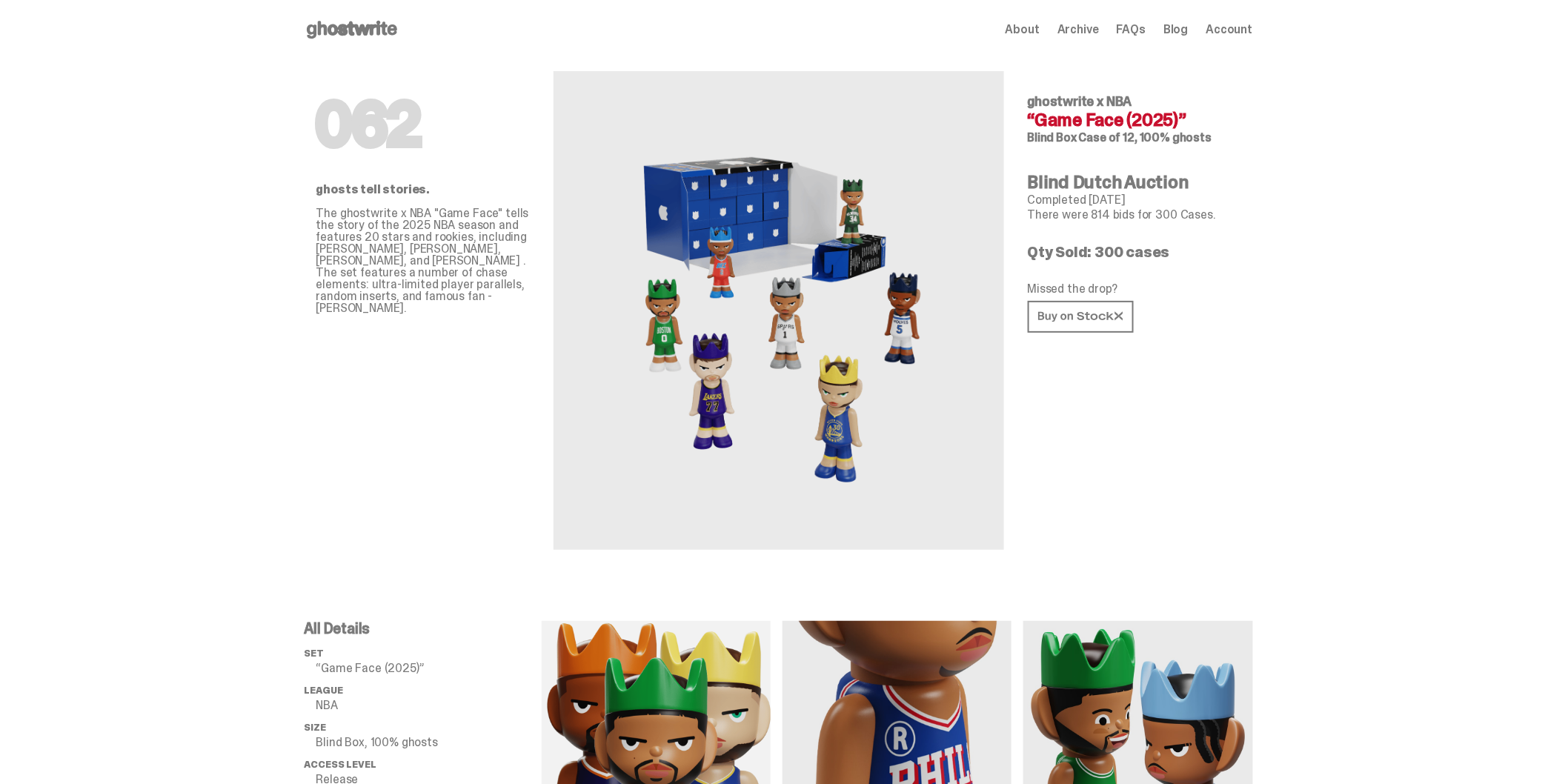
click at [366, 25] on use at bounding box center [352, 29] width 91 height 18
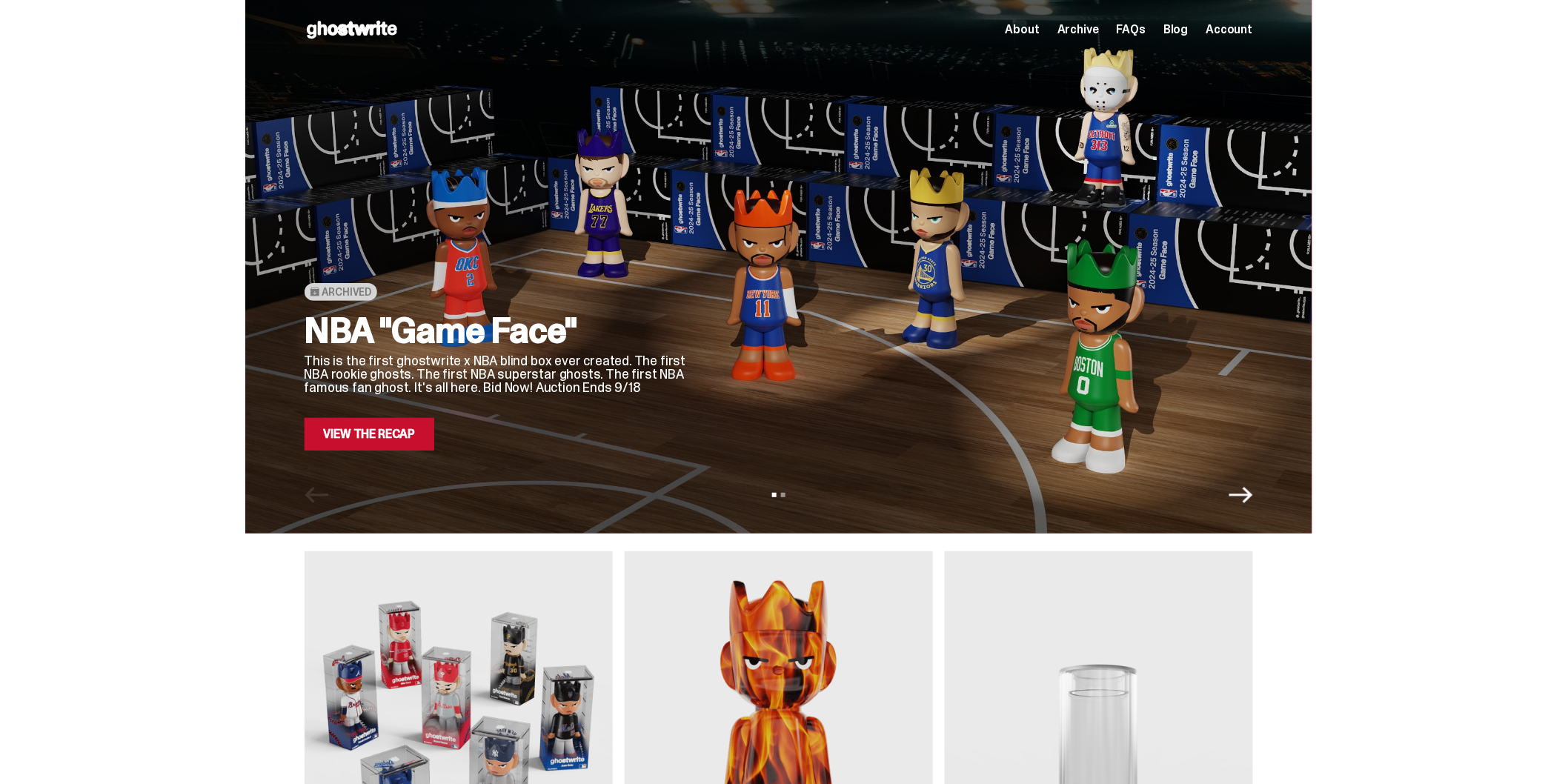
click at [1242, 31] on span "Account" at bounding box center [1229, 30] width 47 height 12
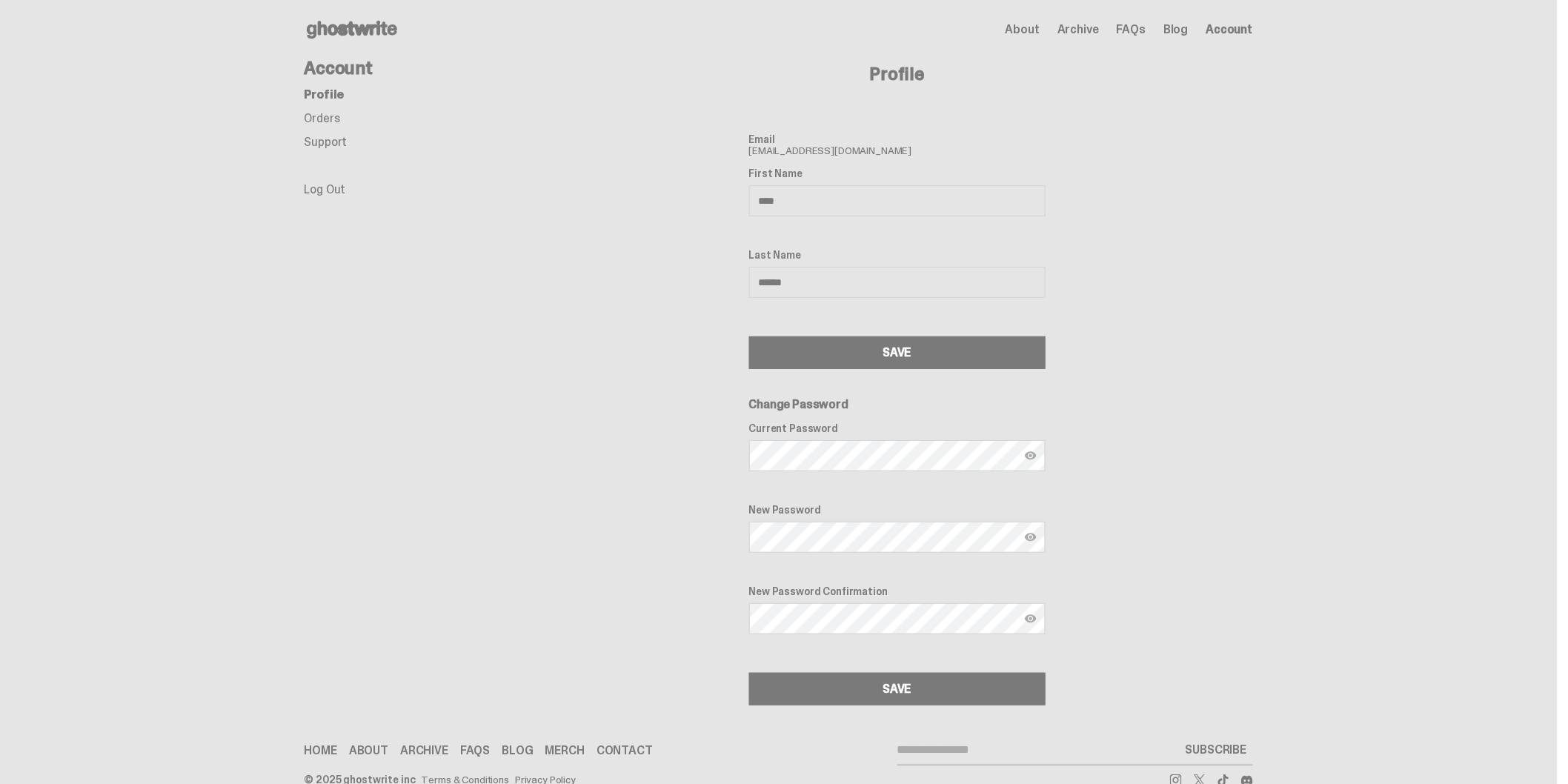
click at [344, 34] on icon at bounding box center [351, 30] width 95 height 24
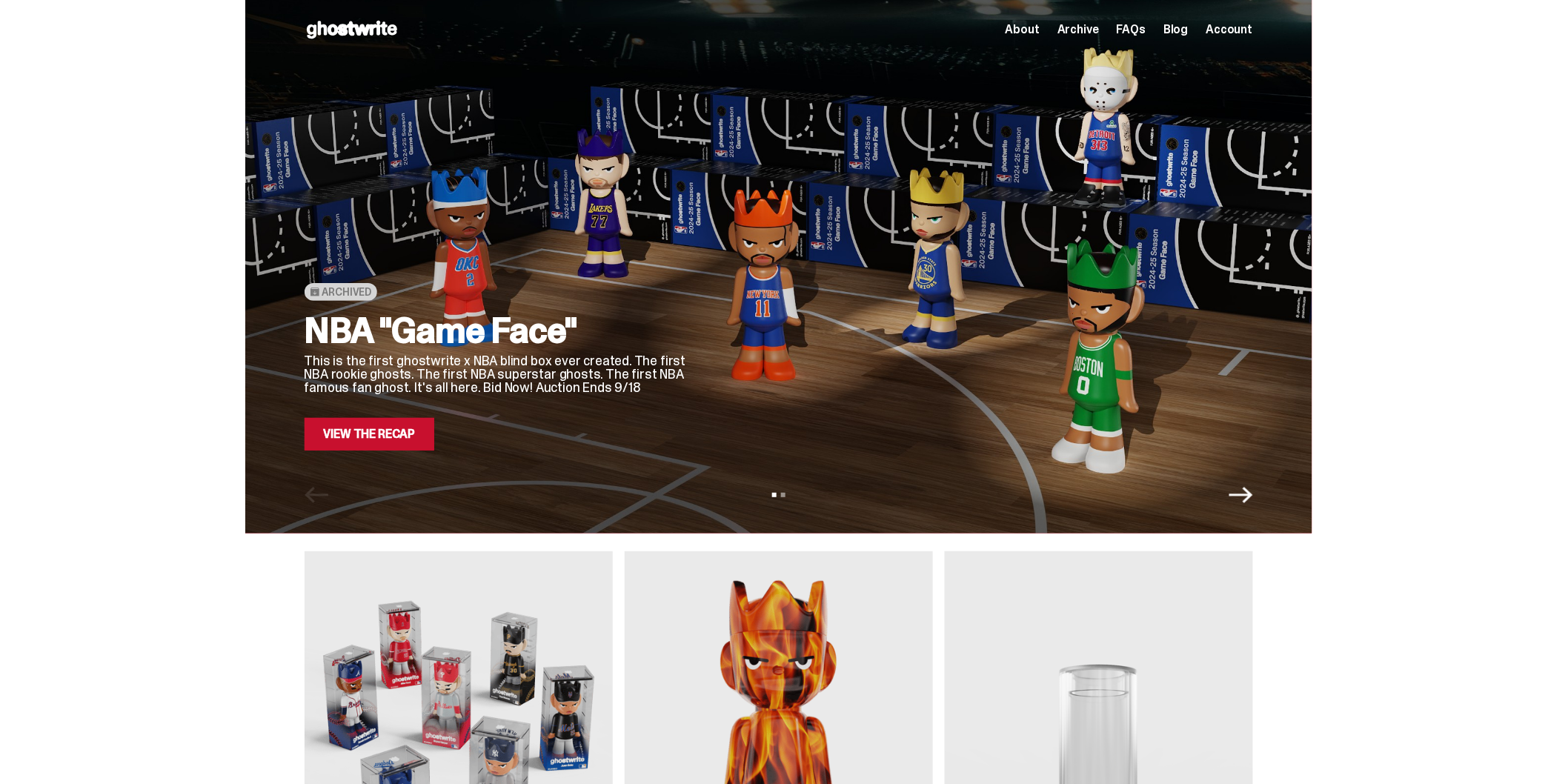
click at [382, 443] on link "View the Recap" at bounding box center [369, 434] width 131 height 32
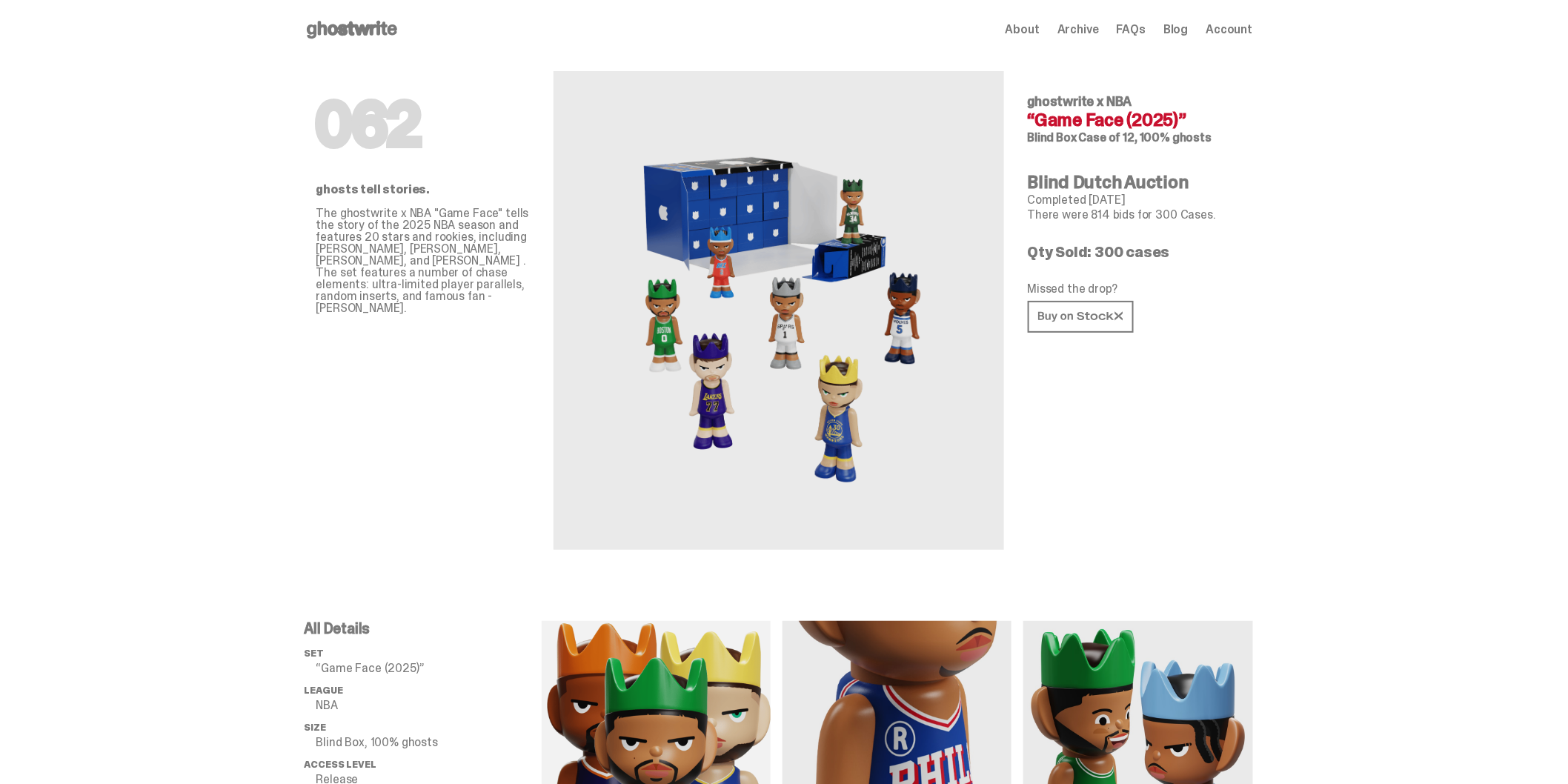
click at [370, 42] on div "Open main menu Home About Archive FAQs Blog Account About Archive FAQs Blog Acc…" at bounding box center [778, 29] width 948 height 59
click at [369, 32] on use at bounding box center [352, 29] width 91 height 18
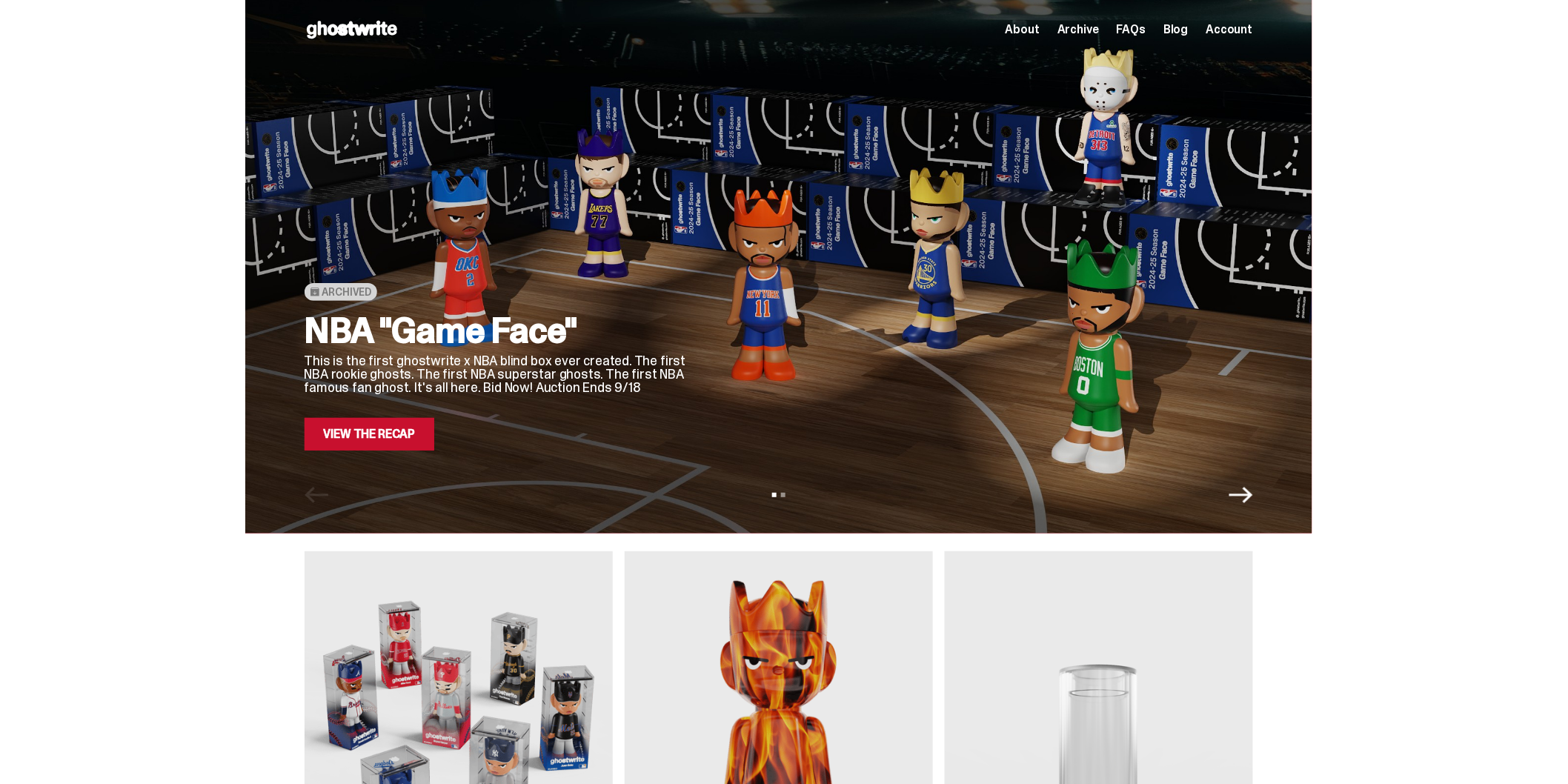
click at [386, 449] on link "View the Recap" at bounding box center [369, 434] width 131 height 32
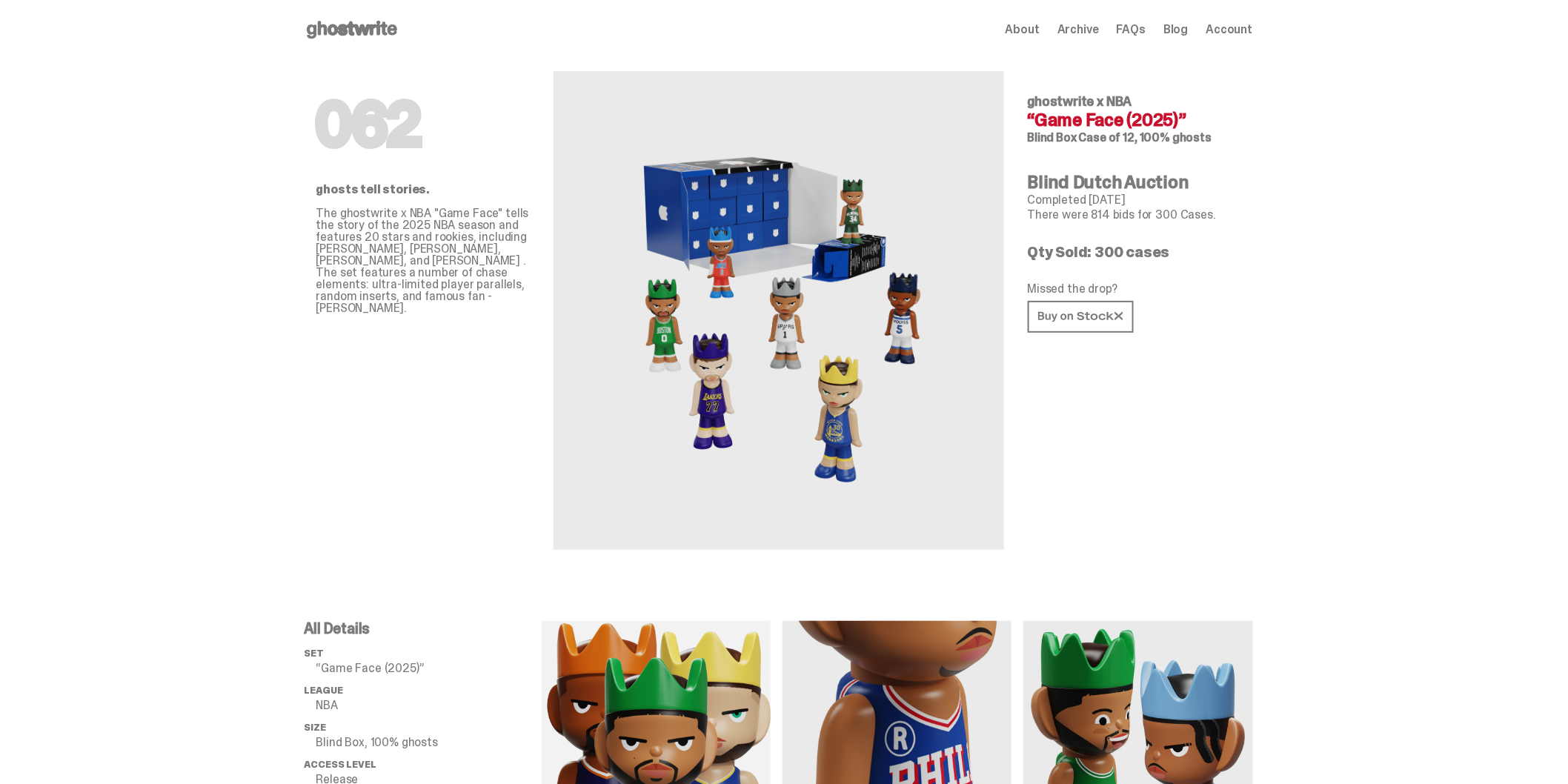
click at [869, 258] on img at bounding box center [778, 310] width 326 height 408
drag, startPoint x: 1086, startPoint y: 151, endPoint x: 1117, endPoint y: 132, distance: 36.4
click at [1087, 151] on div "062 ghostwrite x NBA “Game Face (2025)” Blind Box Case of 12, 100% ghosts Blind…" at bounding box center [1135, 304] width 214 height 491
click at [1124, 127] on h4 "“Game Face (2025)”" at bounding box center [1135, 120] width 214 height 18
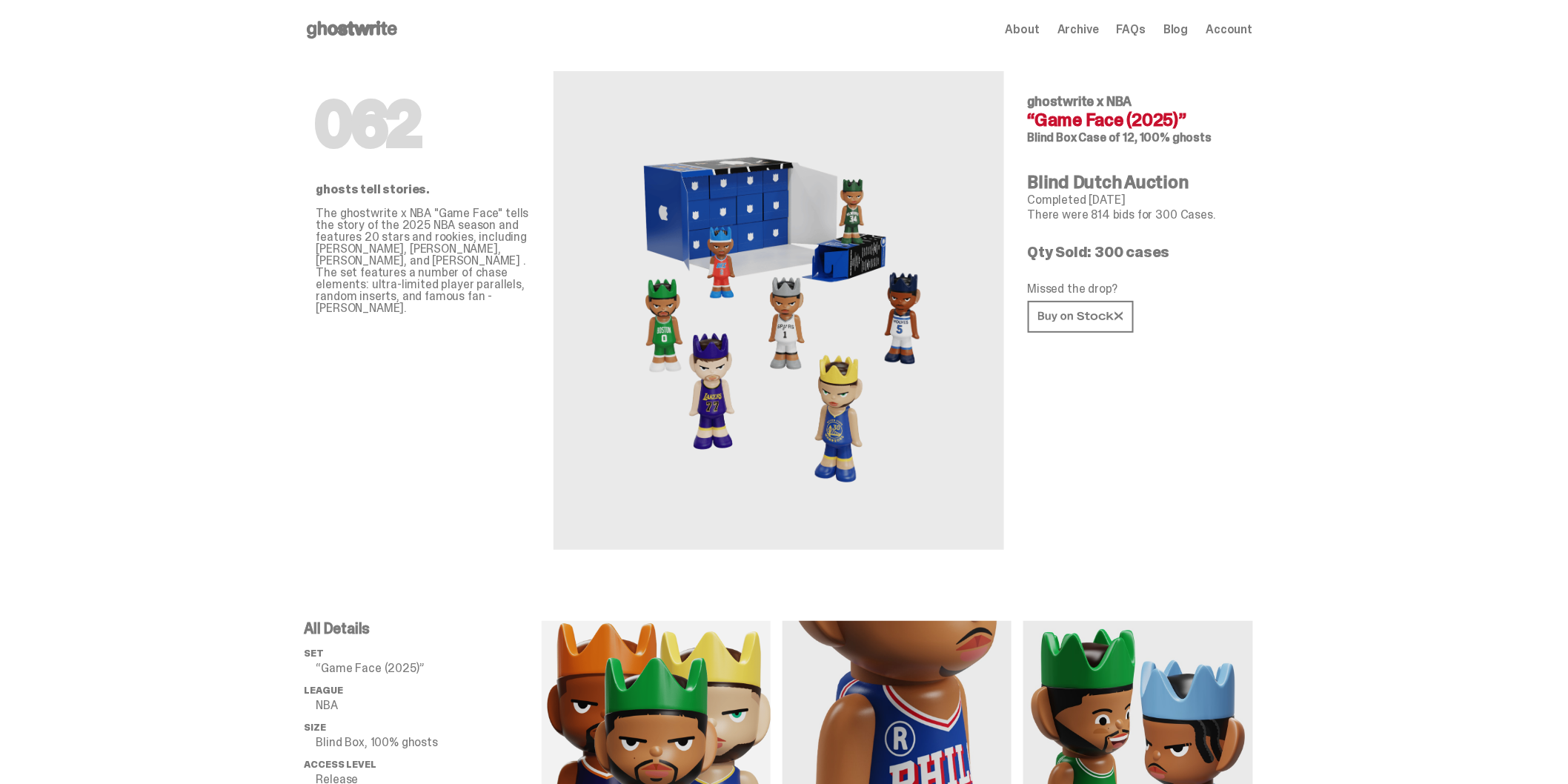
click at [344, 24] on icon at bounding box center [351, 30] width 95 height 24
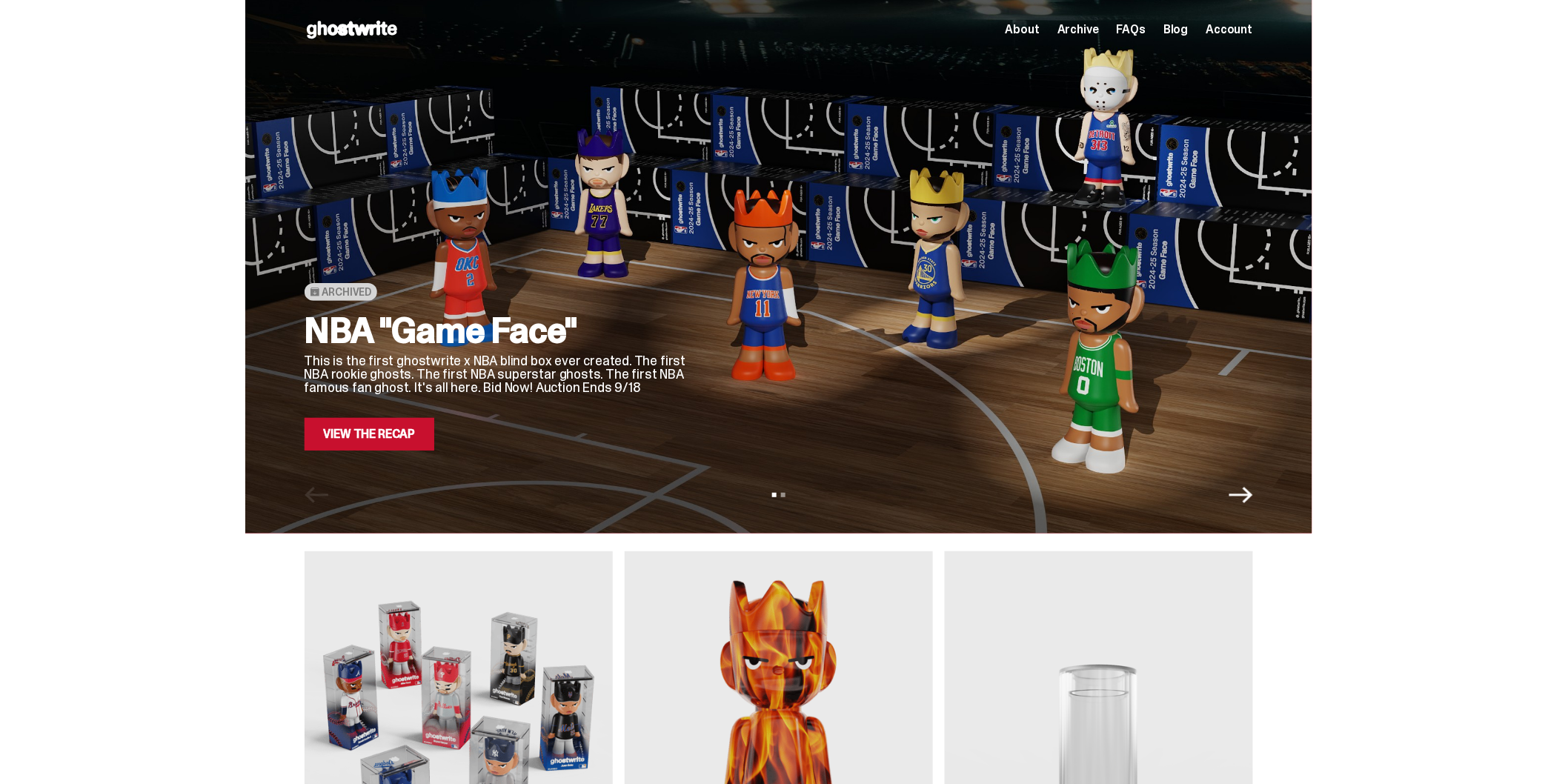
click at [1250, 37] on div "About Archive FAQs Blog Account" at bounding box center [1129, 29] width 247 height 18
click at [1242, 31] on span "Account" at bounding box center [1229, 30] width 47 height 12
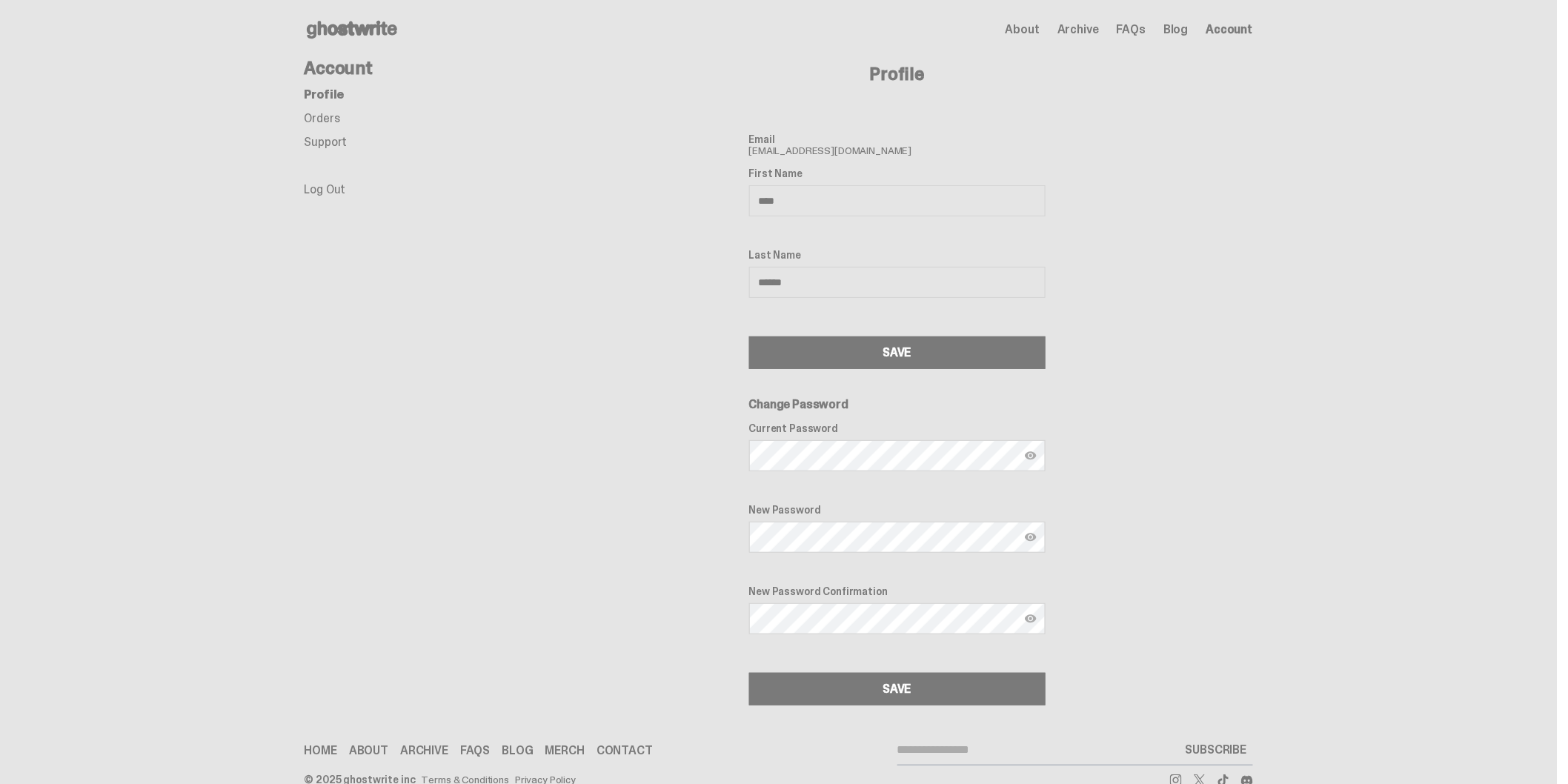
click at [334, 121] on link "Orders" at bounding box center [322, 118] width 36 height 15
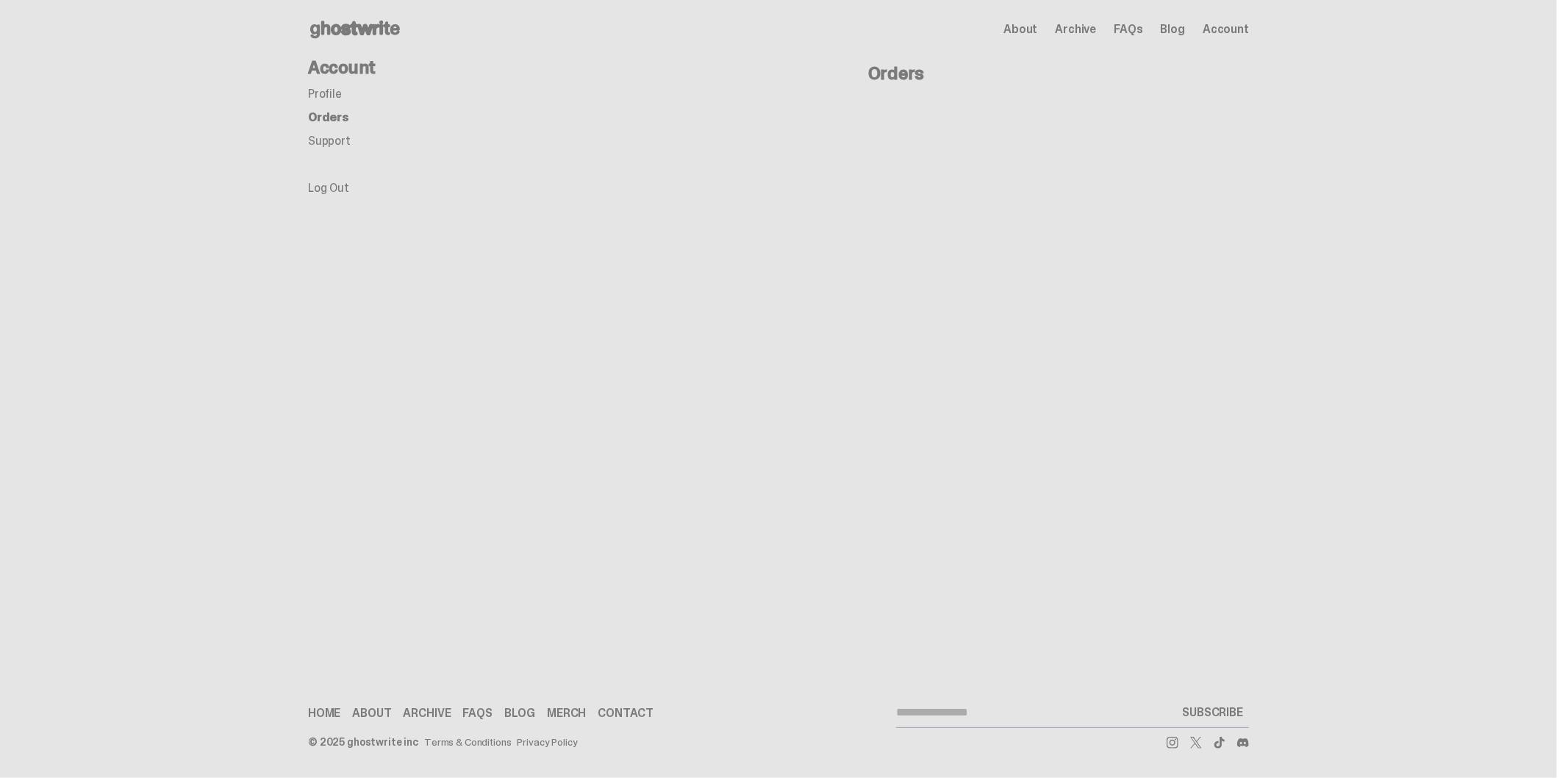
click at [332, 120] on link "Orders" at bounding box center [328, 117] width 42 height 15
click at [332, 27] on use at bounding box center [356, 29] width 90 height 18
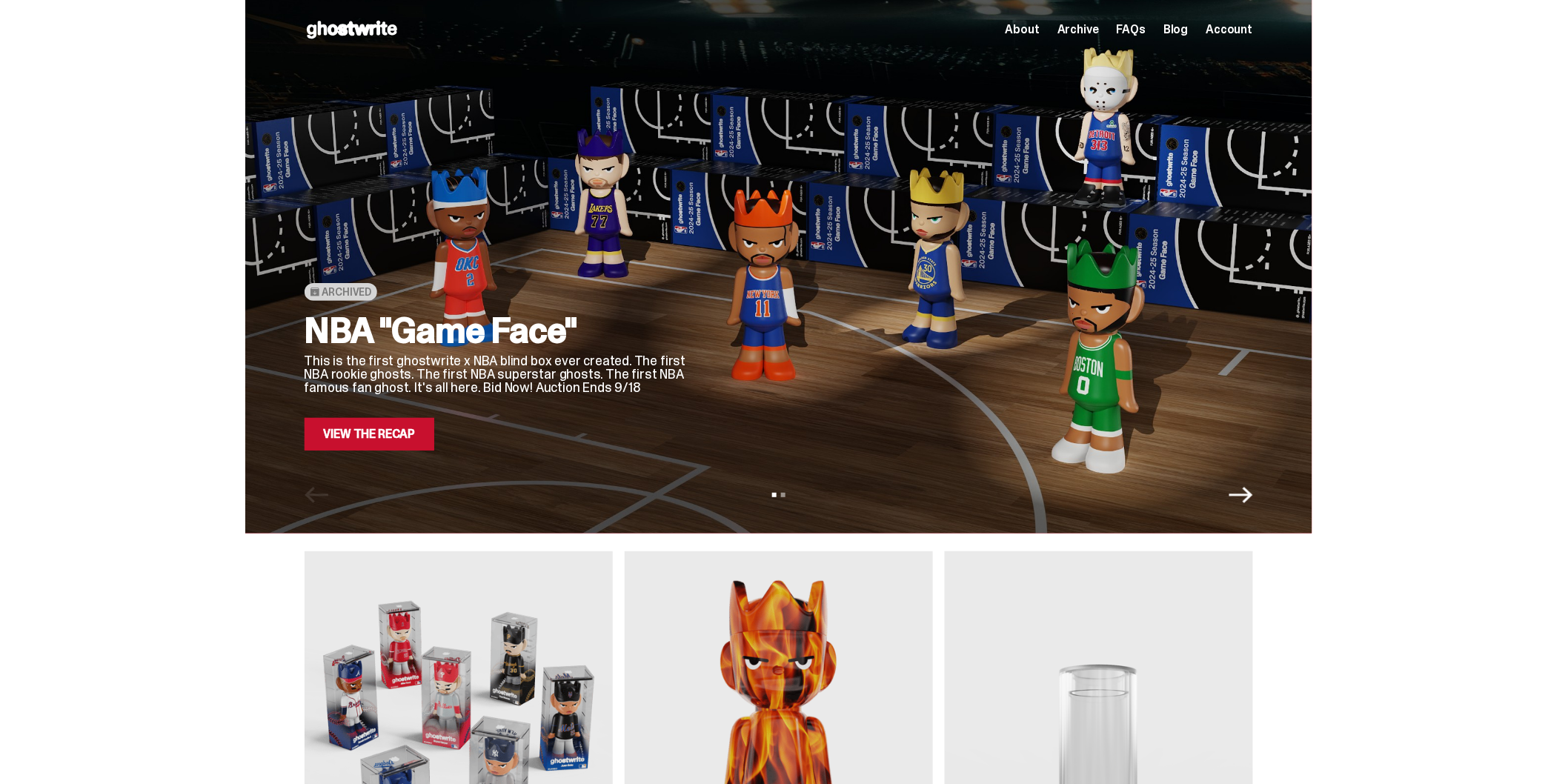
click at [398, 448] on link "View the Recap" at bounding box center [369, 434] width 131 height 32
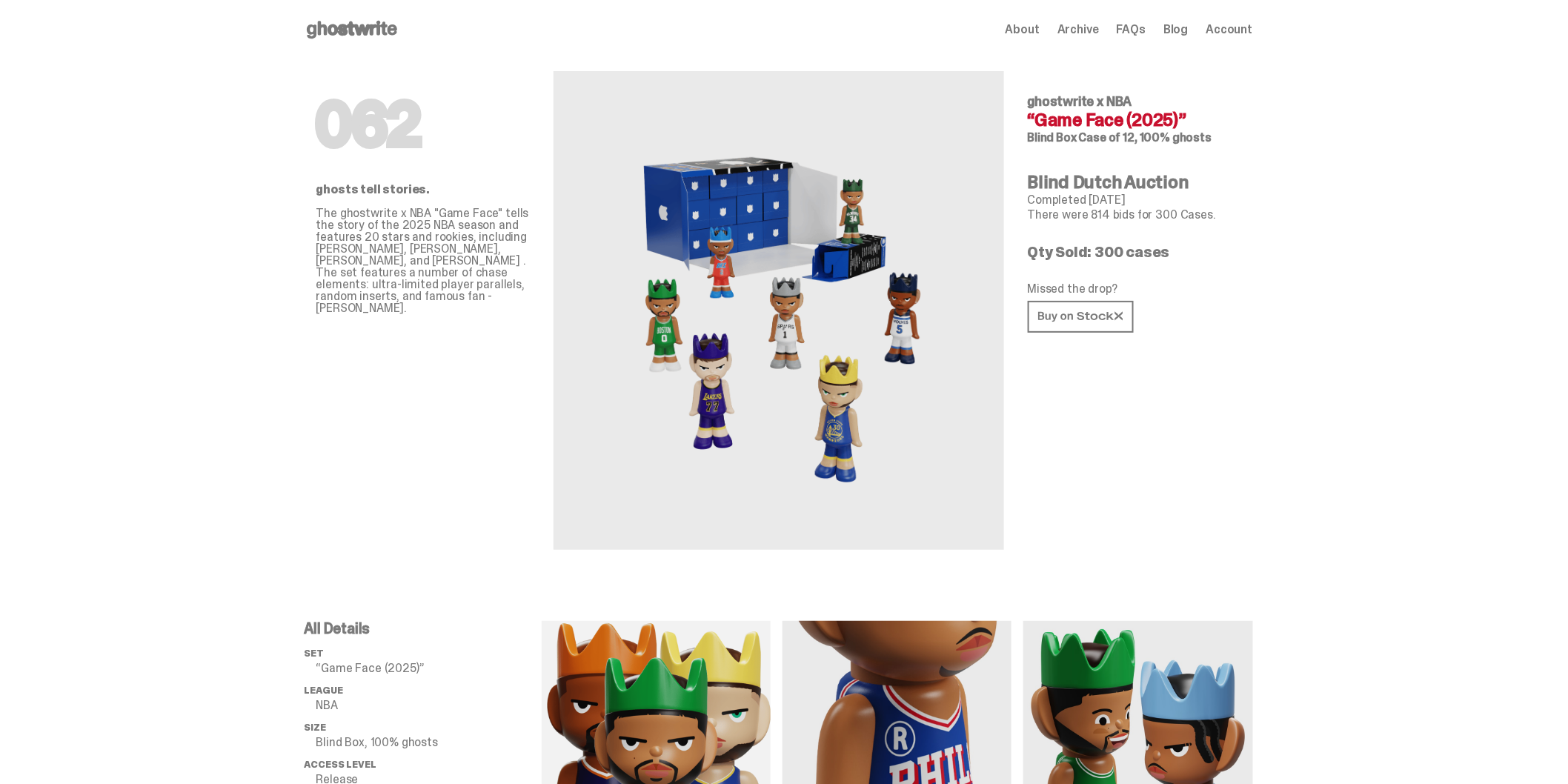
click at [1080, 37] on div "About Archive FAQs Blog Account" at bounding box center [1129, 29] width 247 height 18
click at [1083, 28] on span "Archive" at bounding box center [1078, 30] width 42 height 12
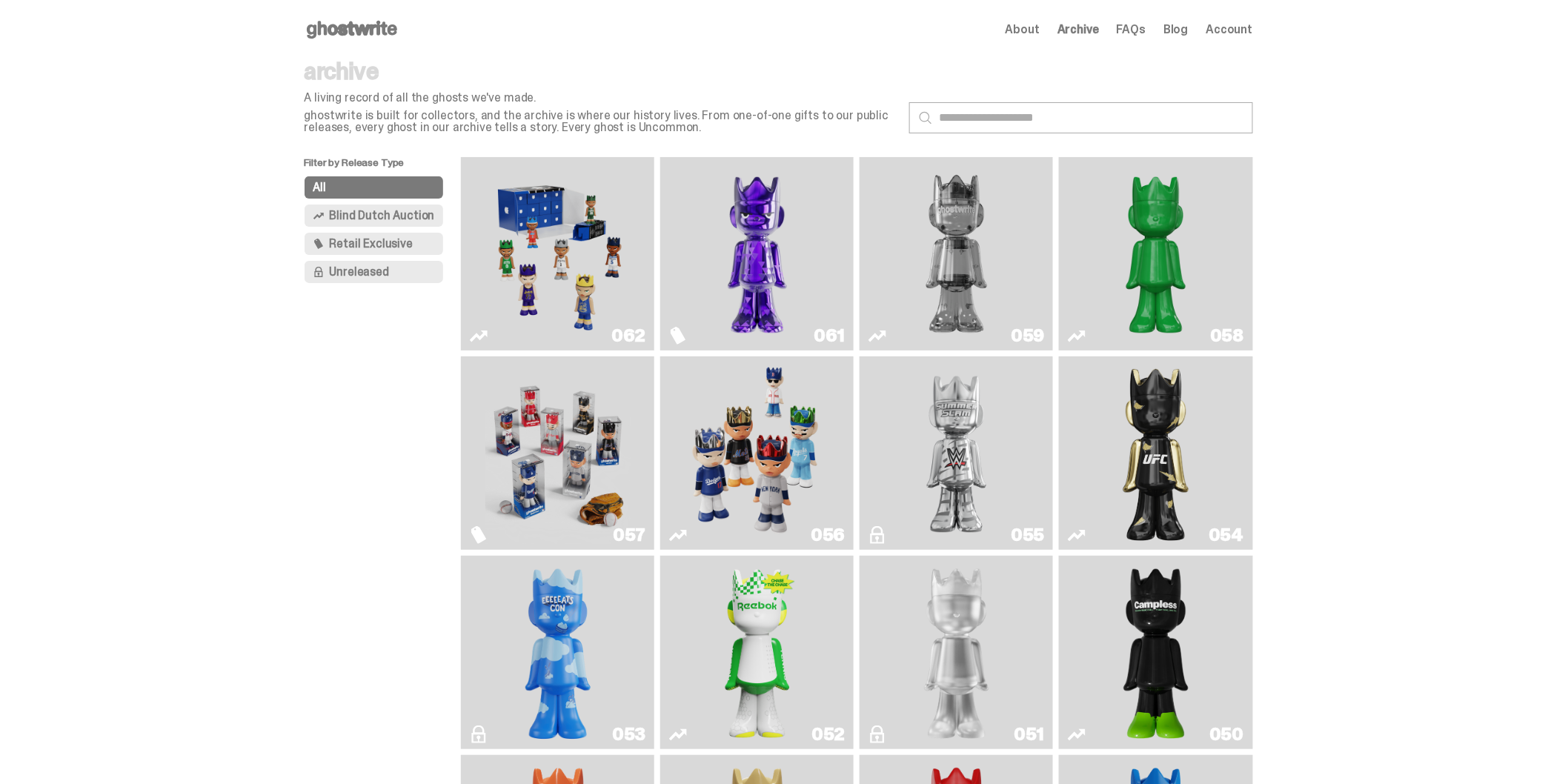
click at [726, 375] on img "Game Face (2025)" at bounding box center [757, 453] width 145 height 181
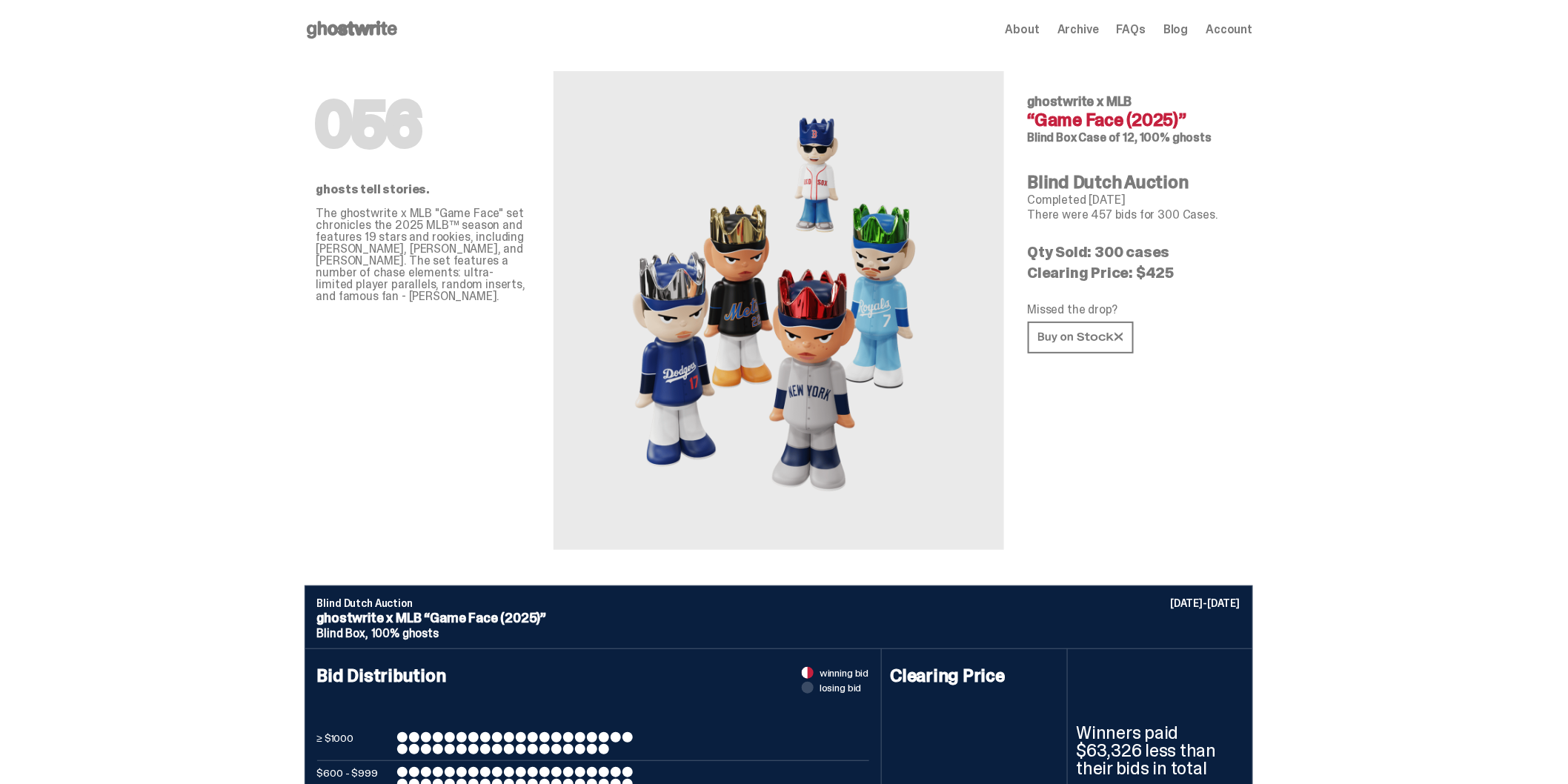
click at [360, 25] on use at bounding box center [352, 29] width 91 height 18
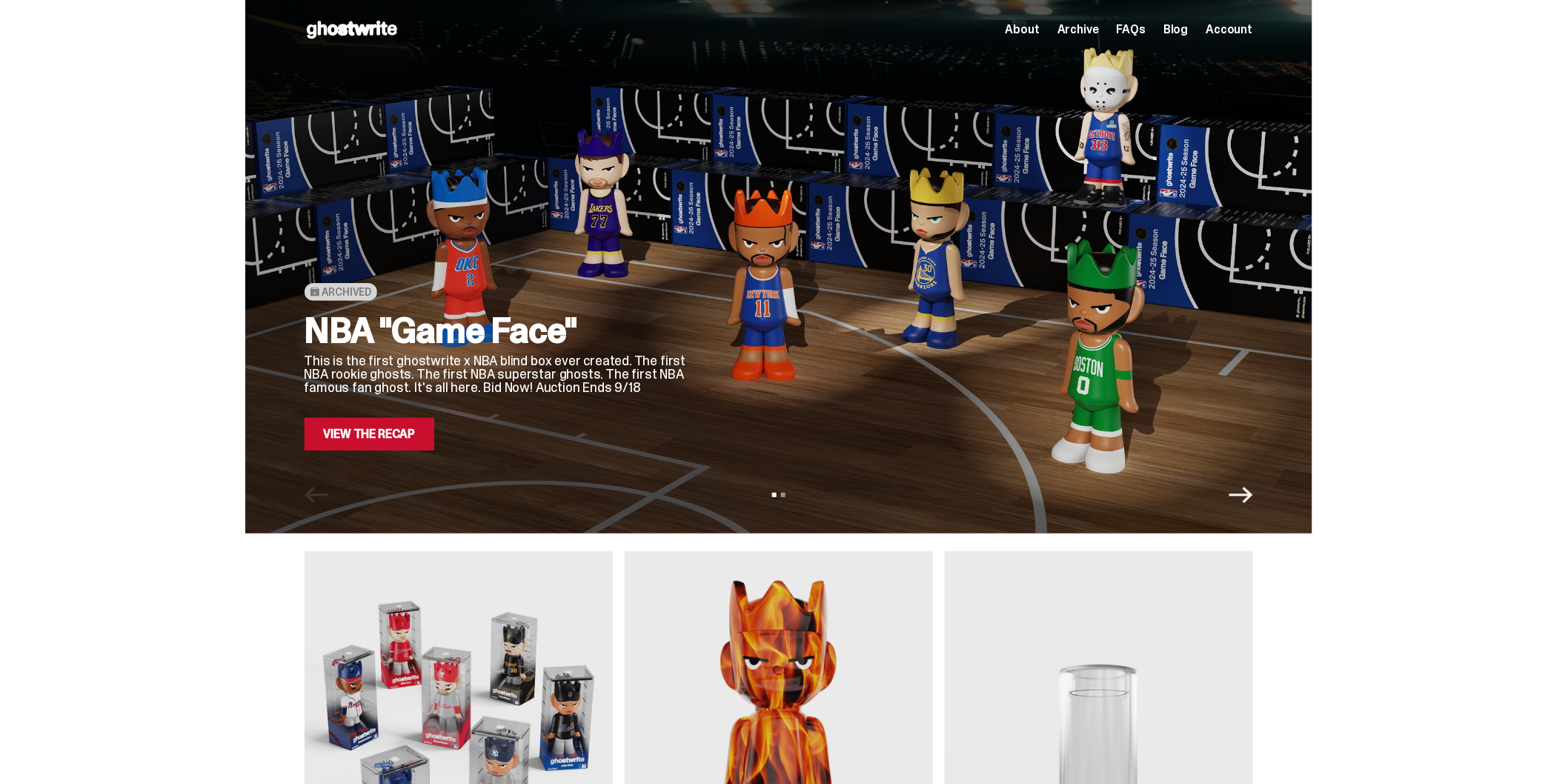
click at [397, 431] on link "View the Recap" at bounding box center [369, 434] width 131 height 32
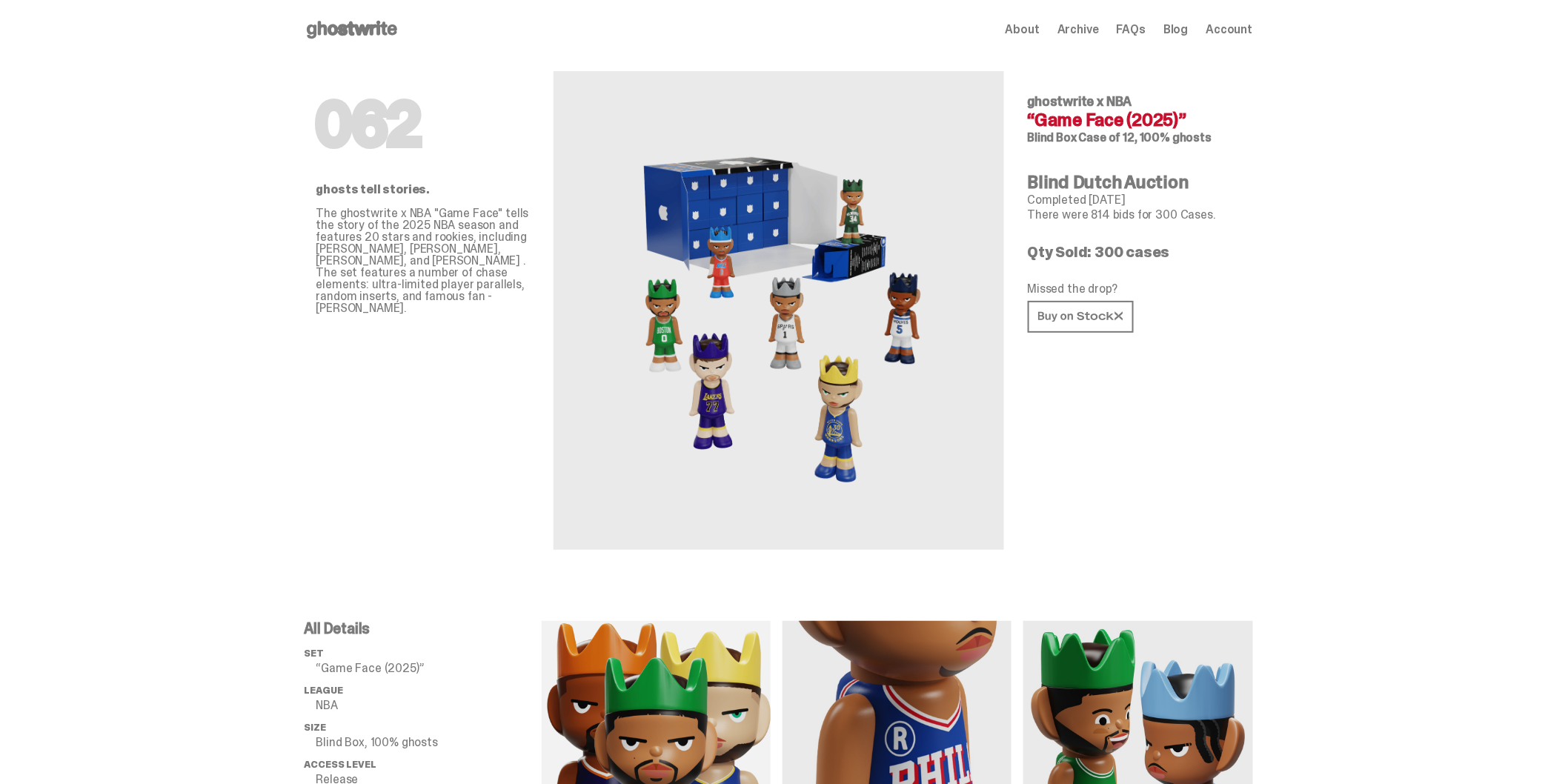
click at [398, 24] on icon at bounding box center [351, 30] width 95 height 24
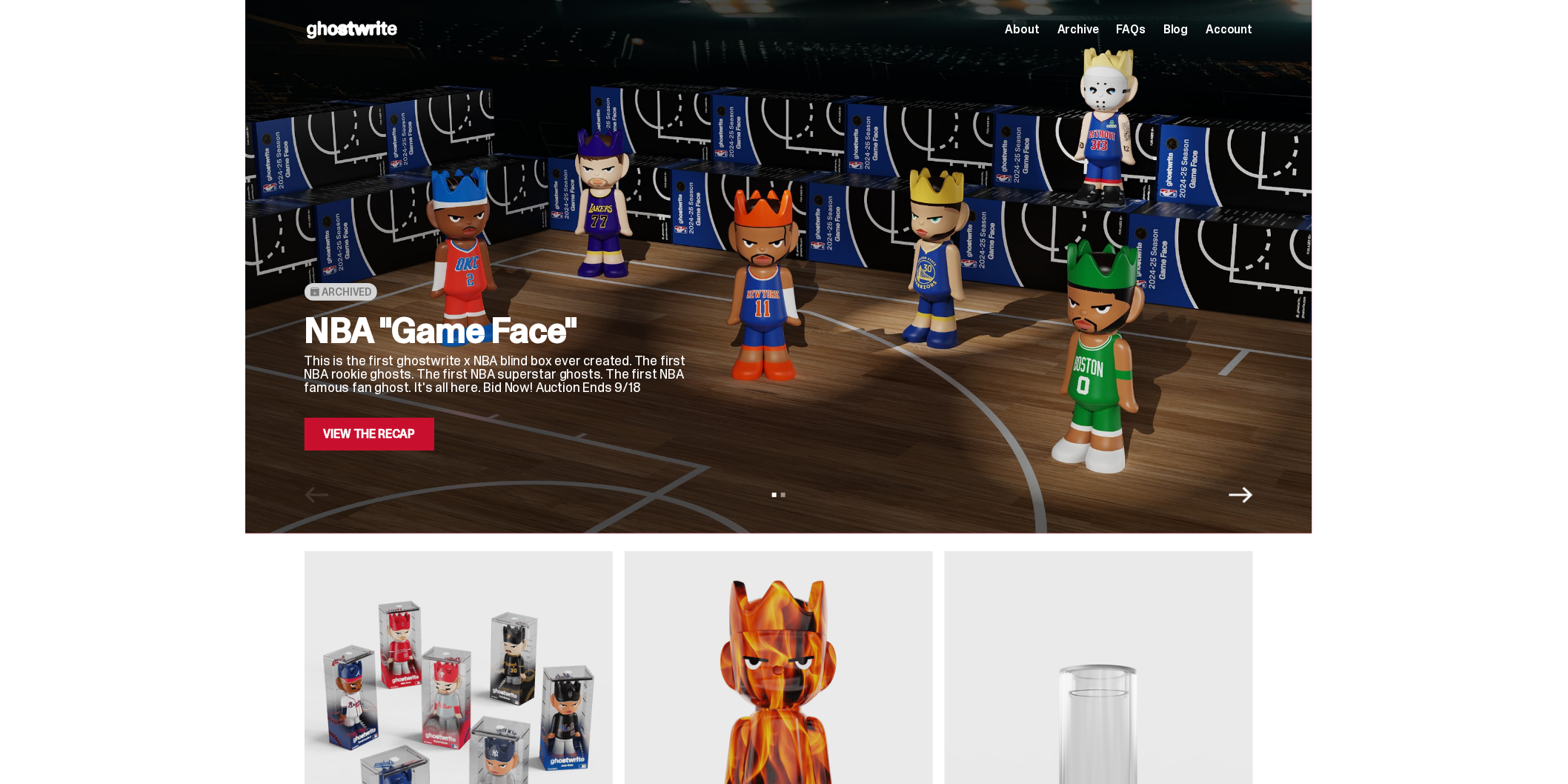
click at [1135, 18] on div "Open main menu Home About Archive FAQs Blog Account About Archive FAQs Blog" at bounding box center [778, 30] width 948 height 24
click at [1135, 24] on span "FAQs" at bounding box center [1131, 30] width 29 height 12
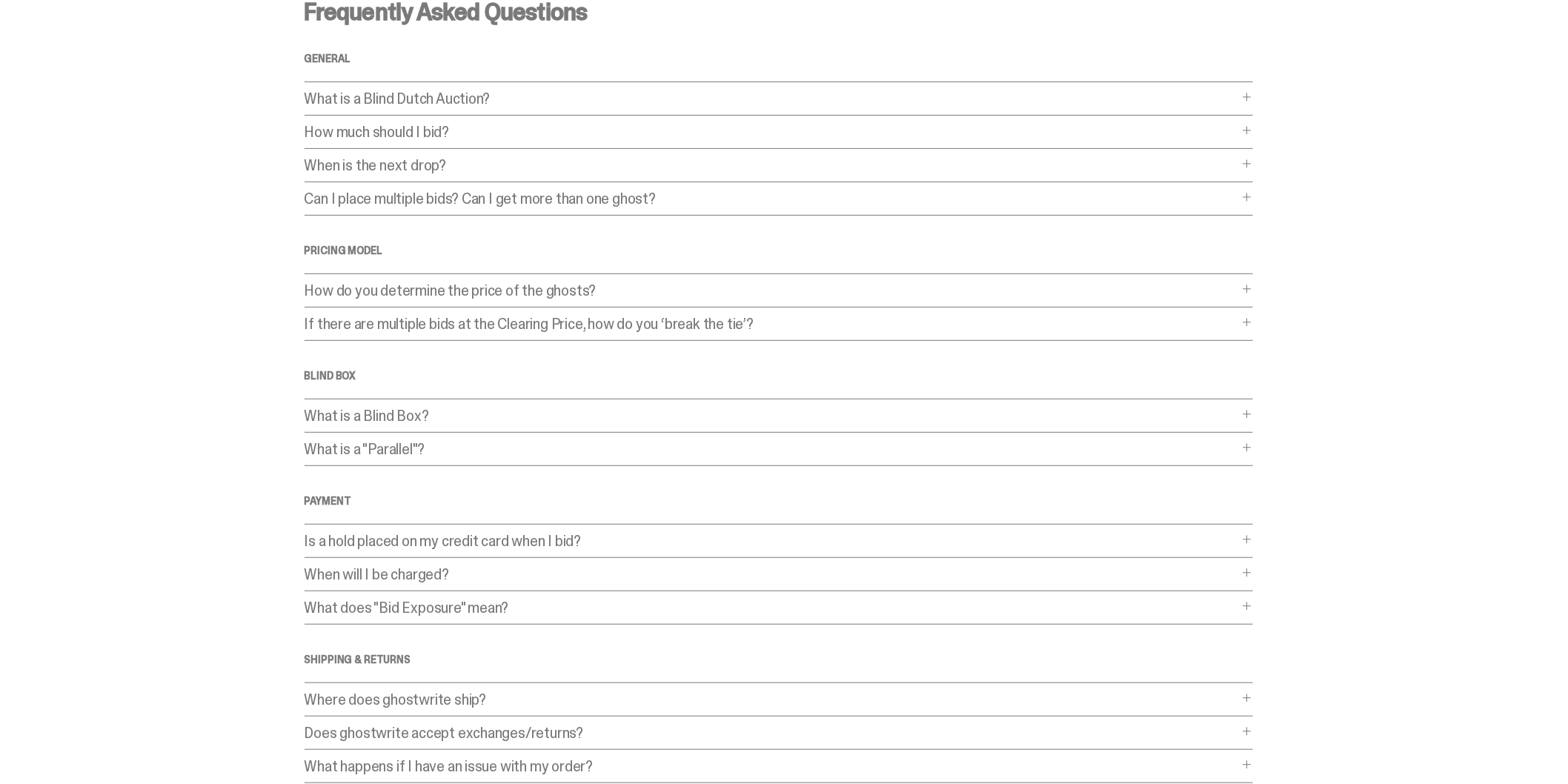
scroll to position [179, 0]
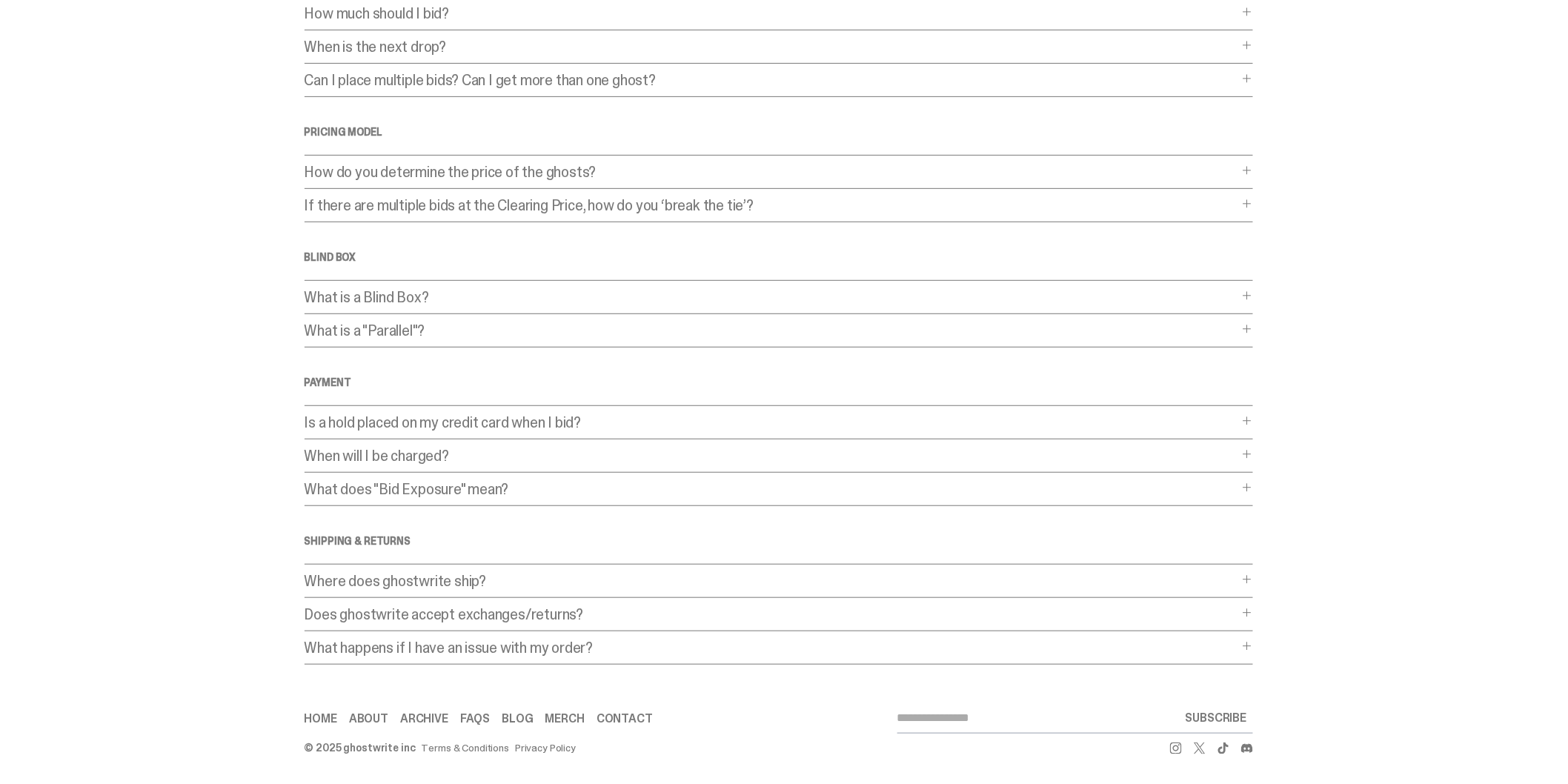
click at [460, 497] on p "What does "Bid Exposure" mean?" at bounding box center [771, 488] width 934 height 15
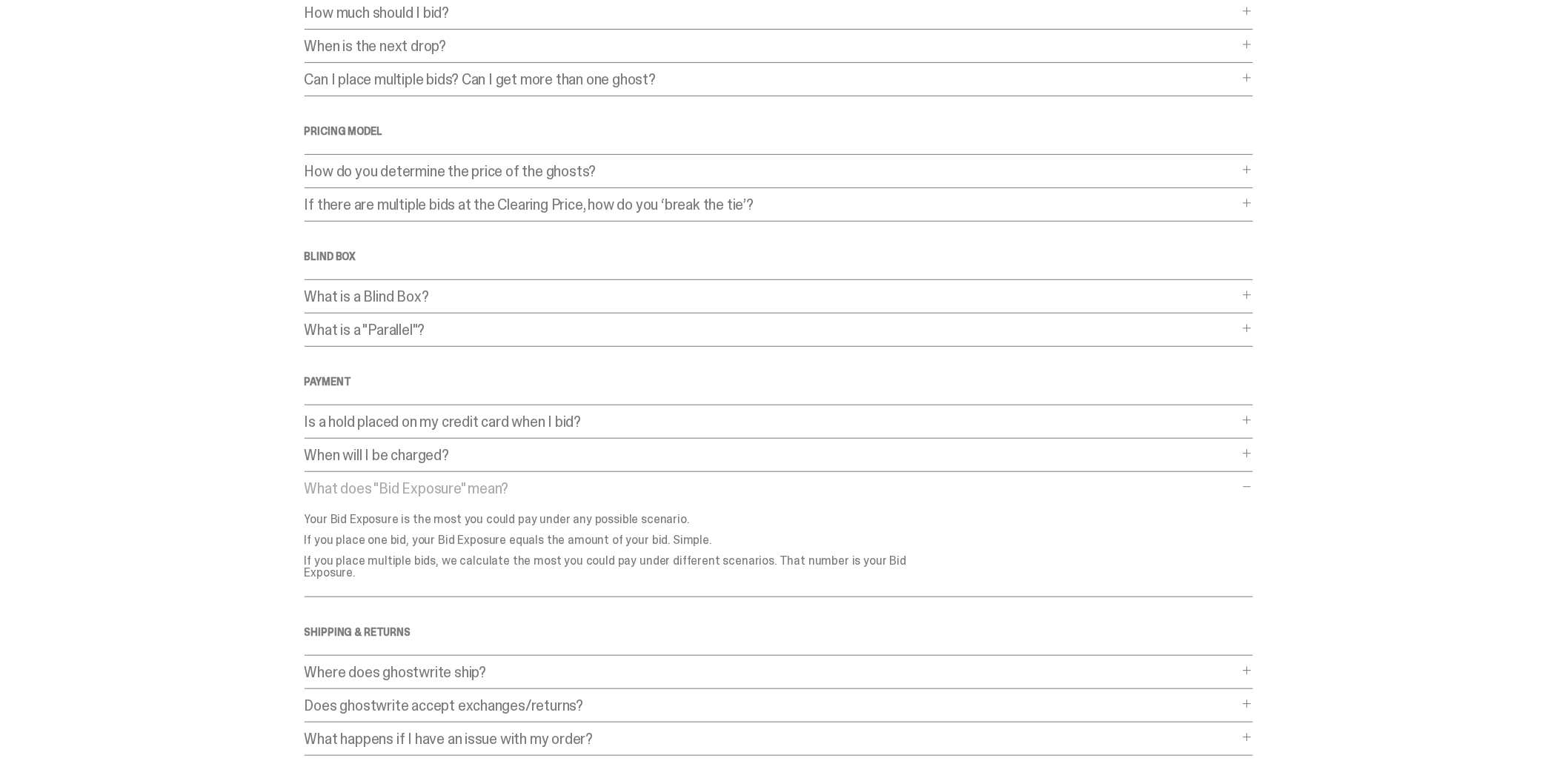
click at [489, 423] on p "Is a hold placed on my credit card when I bid?" at bounding box center [771, 421] width 934 height 15
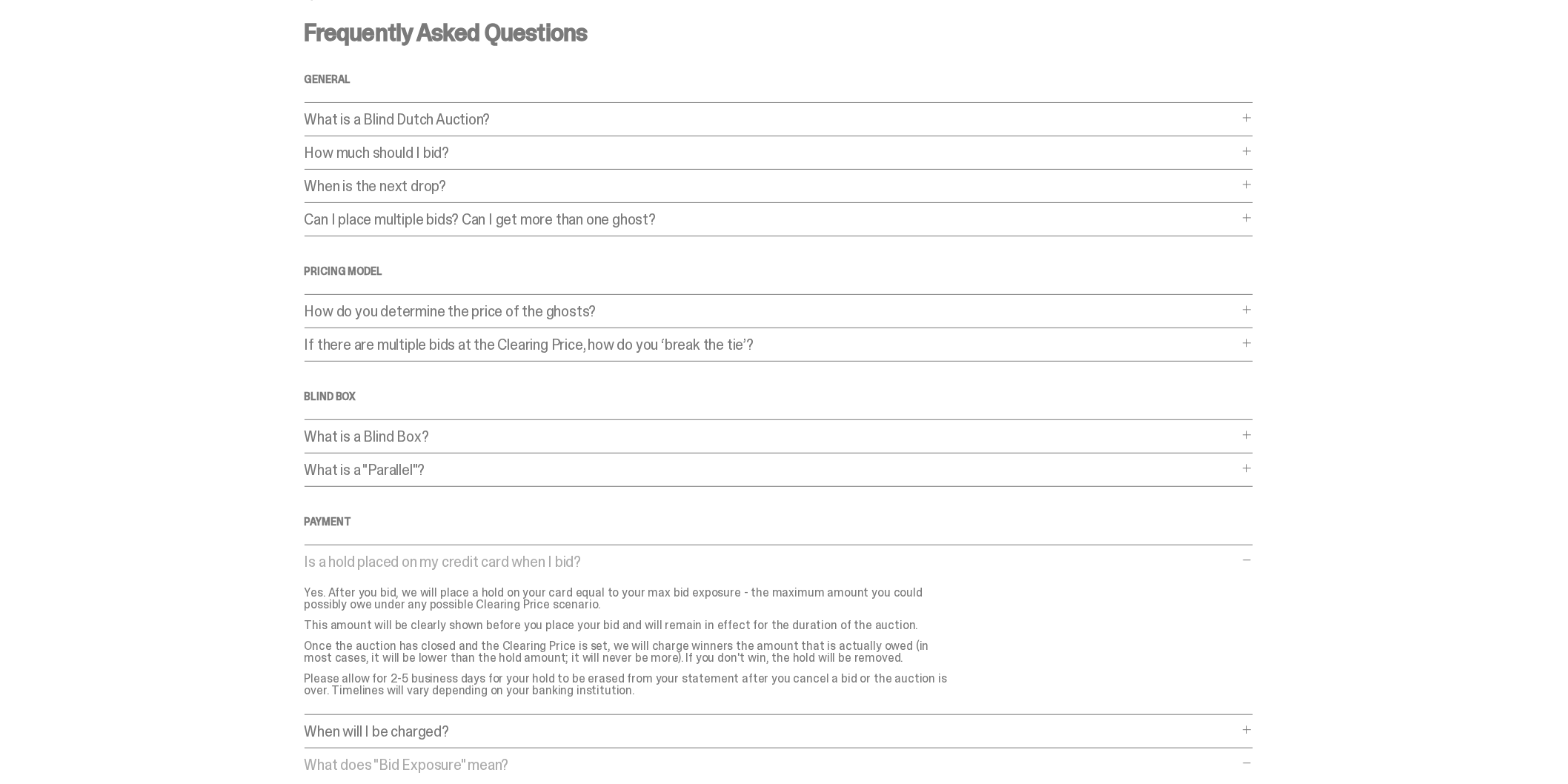
scroll to position [0, 0]
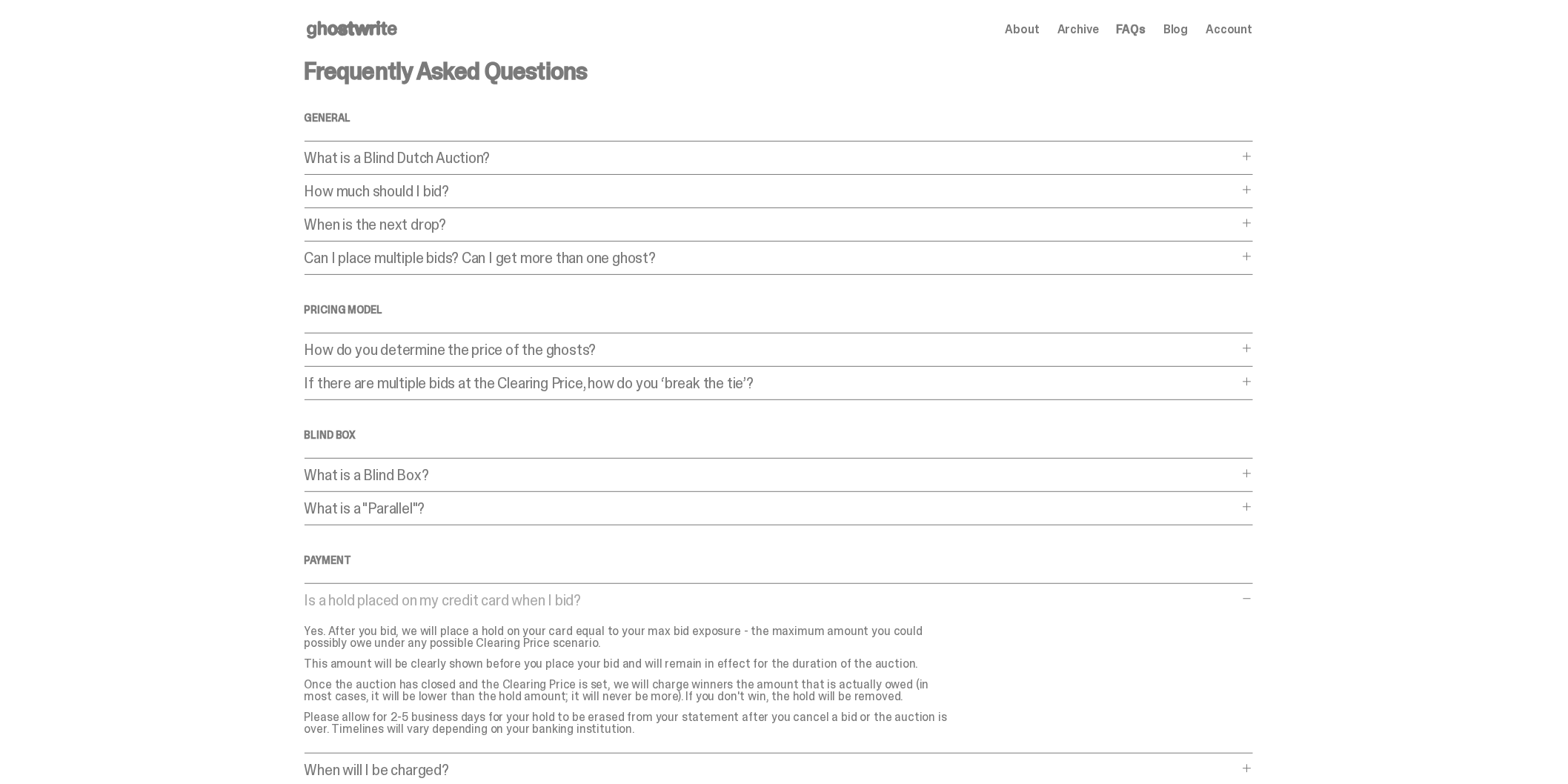
click at [372, 31] on use at bounding box center [352, 29] width 91 height 18
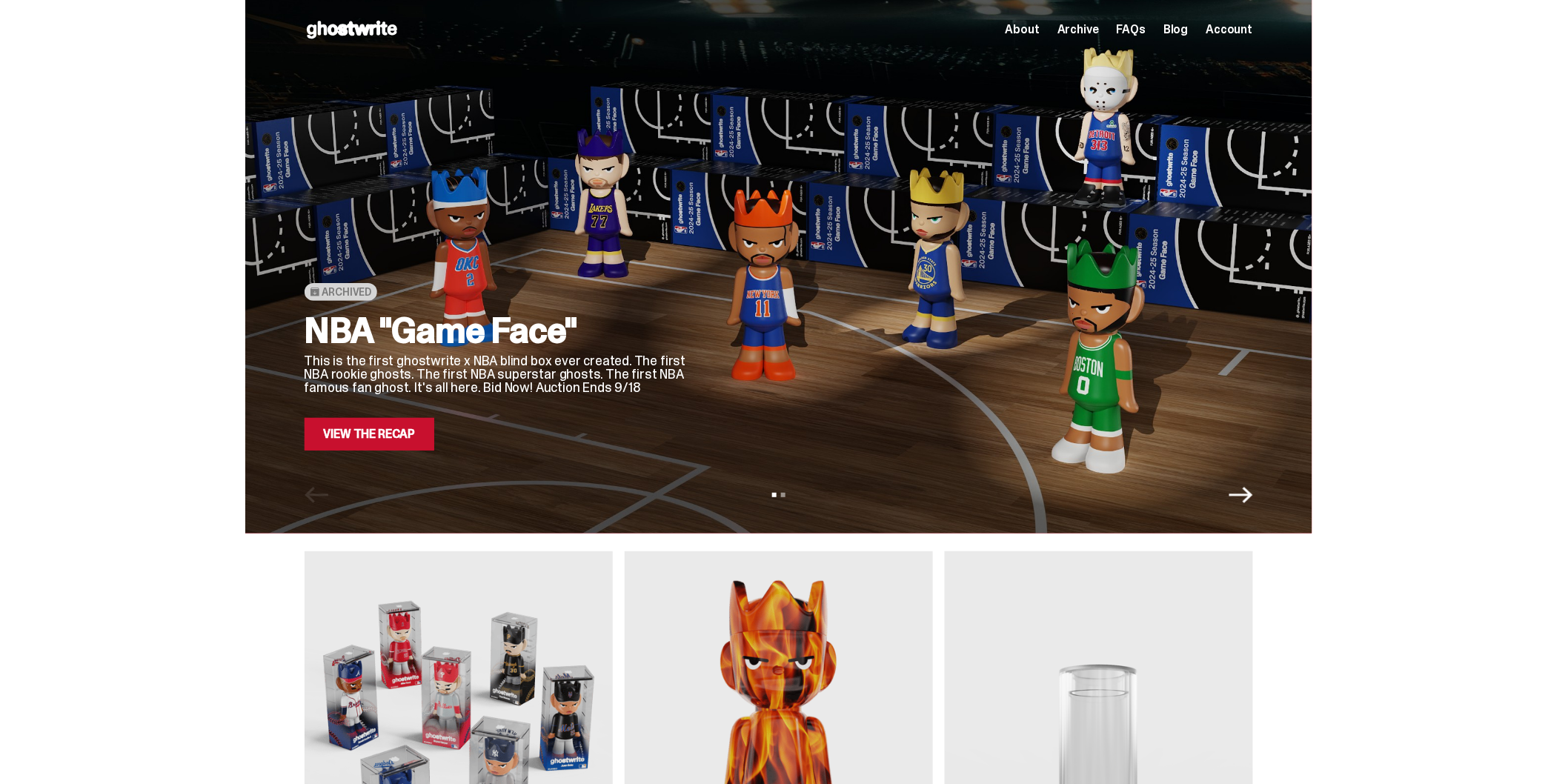
click at [370, 439] on link "View the Recap" at bounding box center [369, 434] width 131 height 32
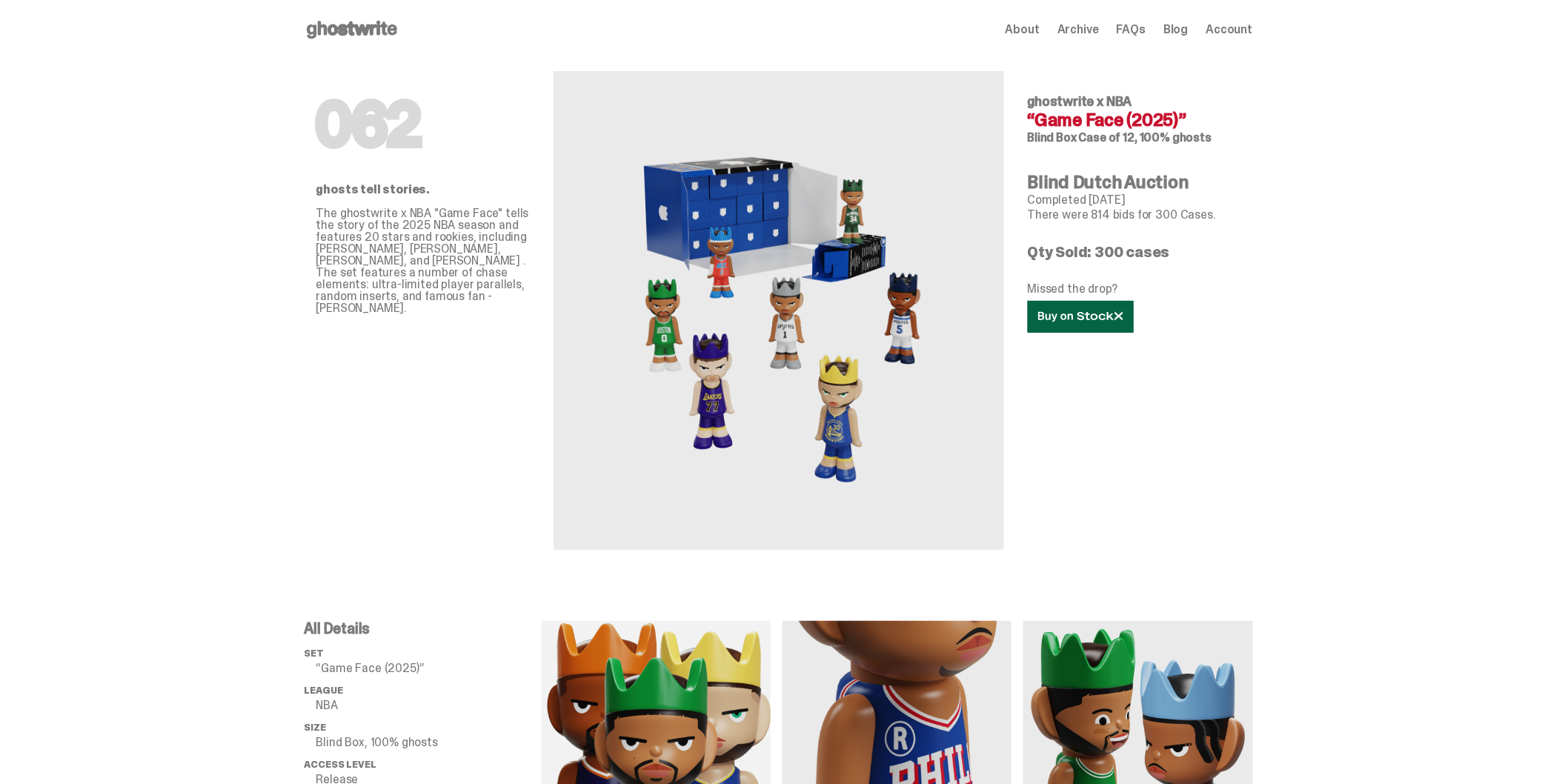
click at [1070, 327] on link at bounding box center [1081, 316] width 106 height 32
